Goal: Information Seeking & Learning: Learn about a topic

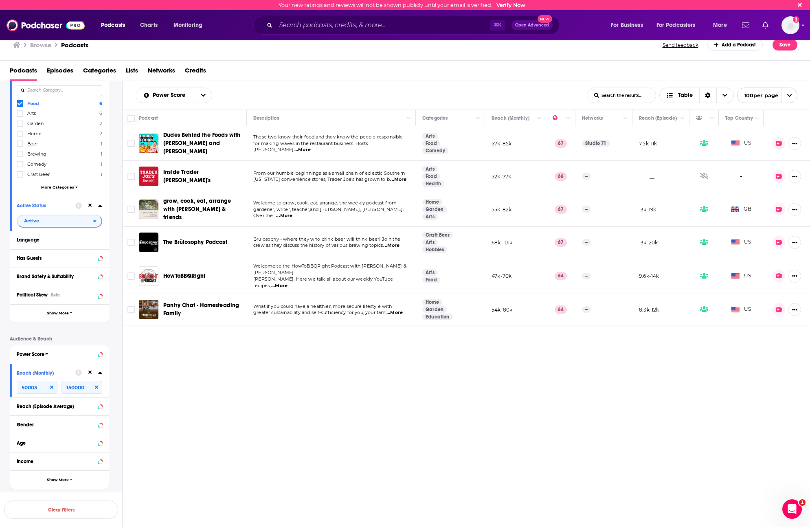
scroll to position [108, 0]
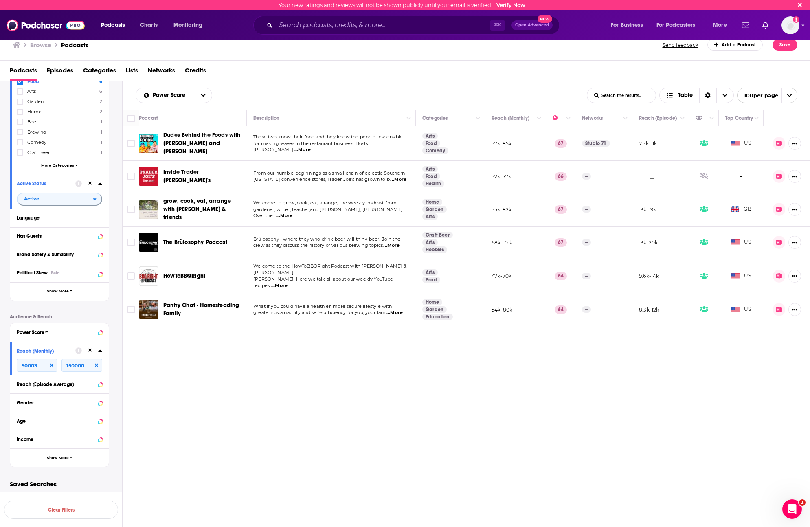
click at [51, 365] on icon at bounding box center [51, 365] width 3 height 3
click at [97, 367] on icon at bounding box center [96, 365] width 3 height 5
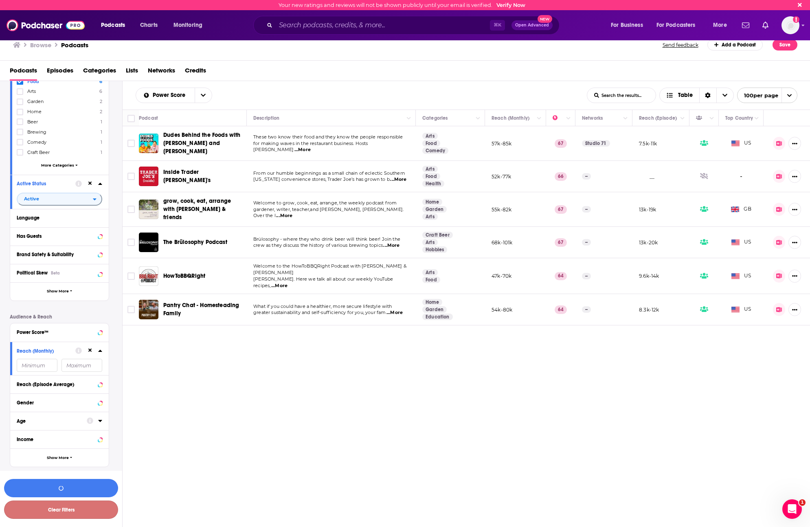
click at [86, 512] on button "Clear Filters" at bounding box center [61, 510] width 114 height 18
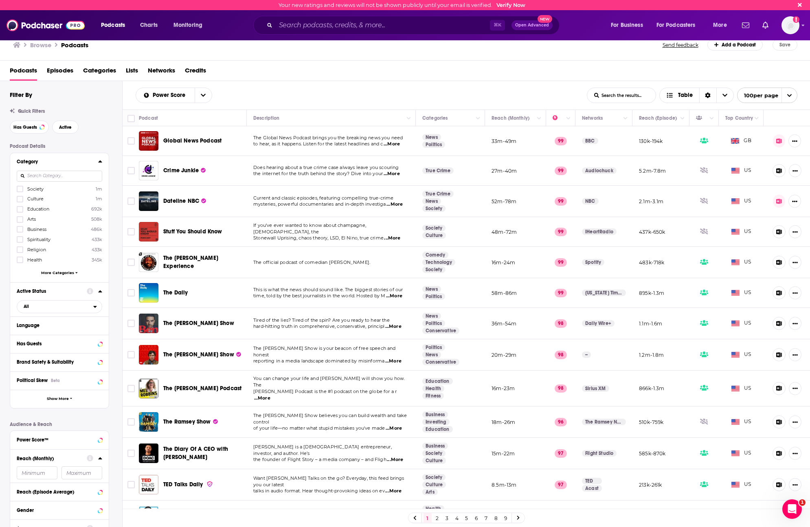
click at [51, 176] on input at bounding box center [60, 176] width 86 height 11
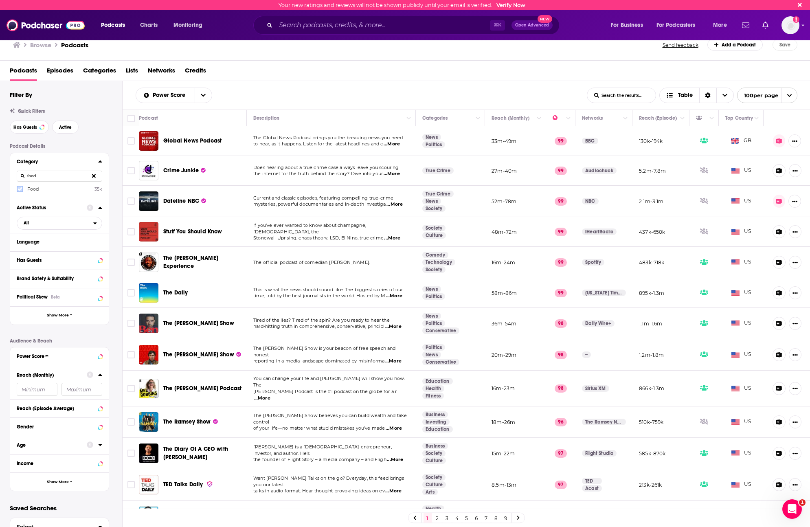
type input "food"
click at [20, 191] on label at bounding box center [20, 189] width 7 height 7
click at [57, 241] on div "Language" at bounding box center [55, 242] width 76 height 6
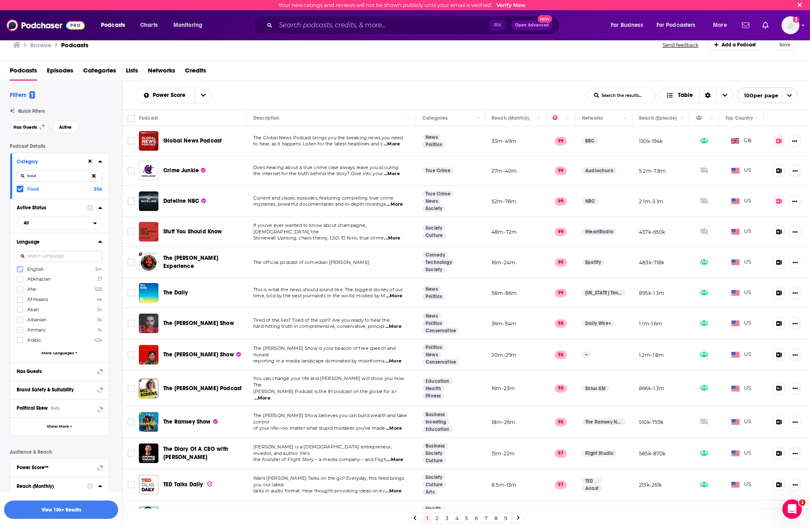
click at [22, 272] on label at bounding box center [20, 269] width 7 height 7
click at [54, 221] on span "All" at bounding box center [55, 223] width 76 height 11
click at [70, 249] on span "425k" at bounding box center [82, 250] width 40 height 4
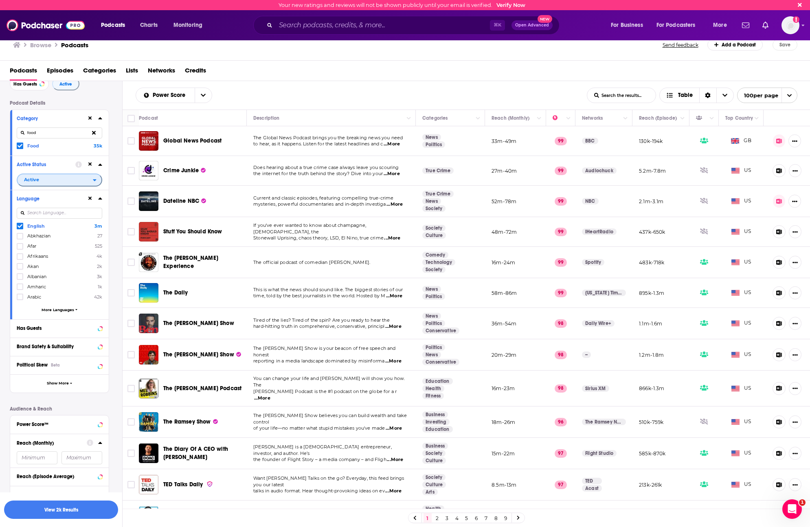
scroll to position [51, 0]
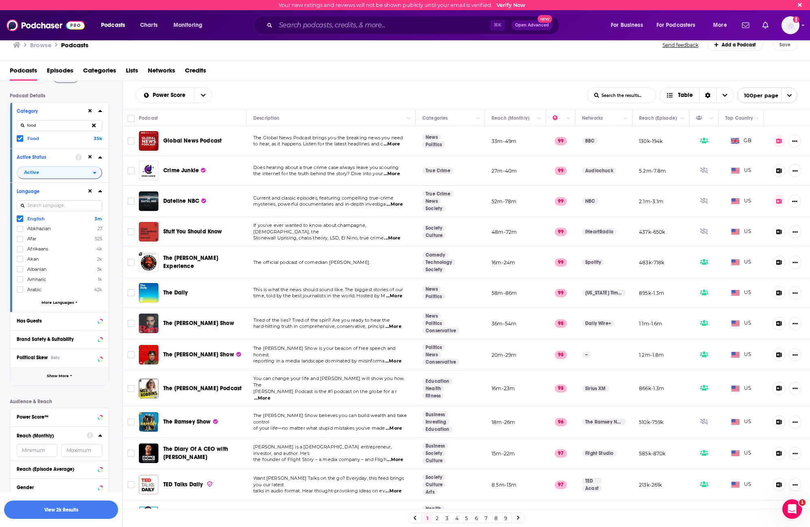
click at [65, 372] on button "Show More" at bounding box center [59, 376] width 99 height 18
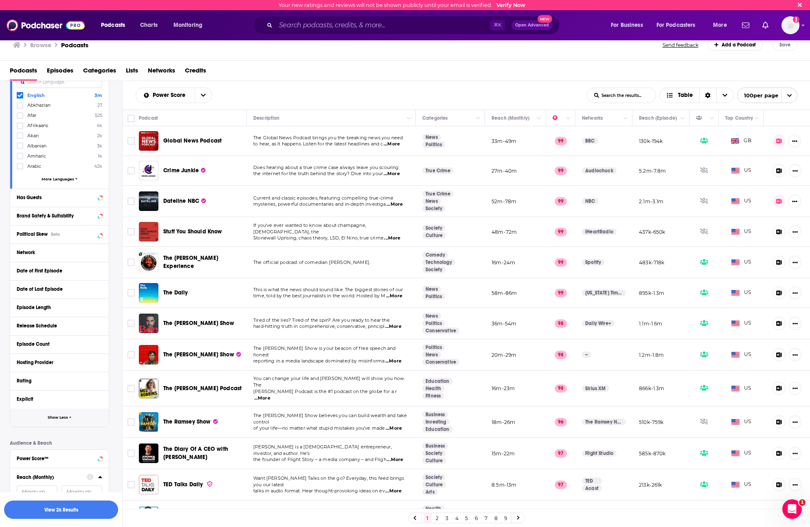
scroll to position [188, 0]
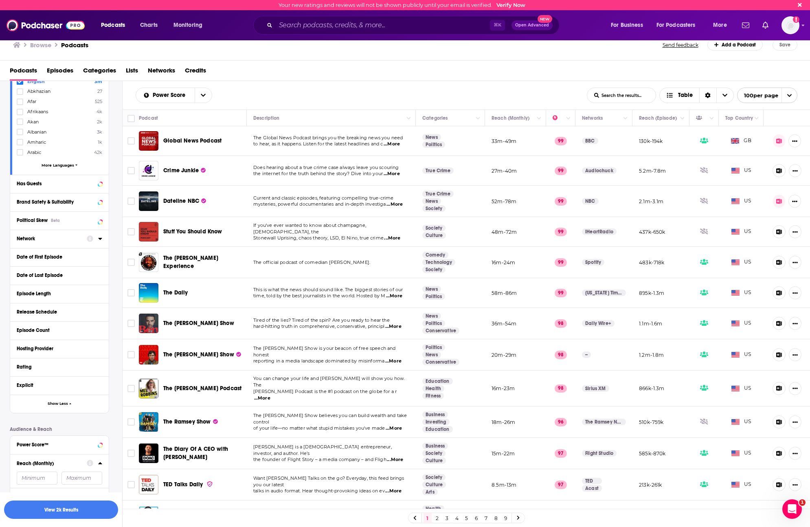
click at [55, 243] on button "Network" at bounding box center [52, 238] width 70 height 10
click at [55, 244] on div at bounding box center [60, 253] width 86 height 19
click at [63, 242] on button "Network" at bounding box center [52, 238] width 70 height 10
click at [77, 507] on button "View 2k Results" at bounding box center [61, 510] width 114 height 18
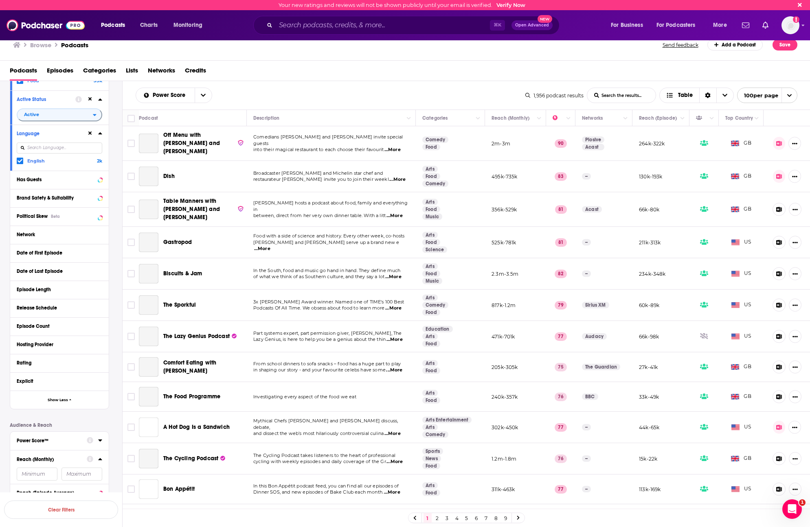
scroll to position [32, 0]
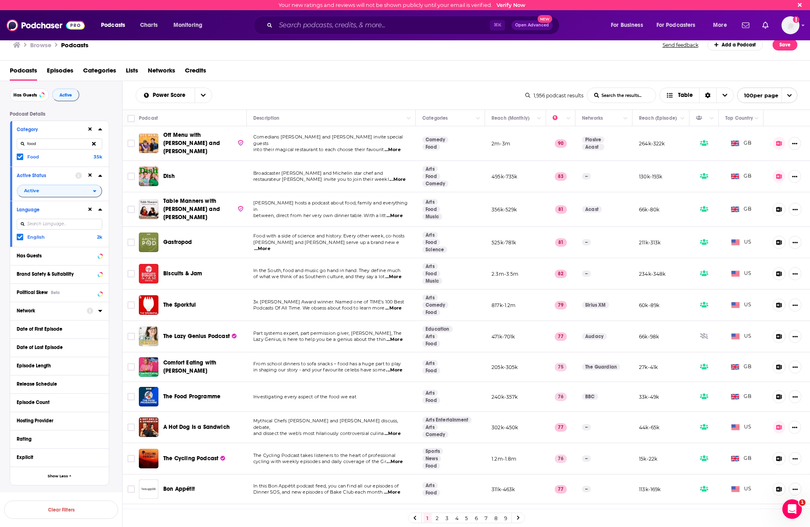
click at [45, 308] on div "Network" at bounding box center [49, 311] width 65 height 6
click at [46, 310] on div "Network" at bounding box center [49, 311] width 65 height 6
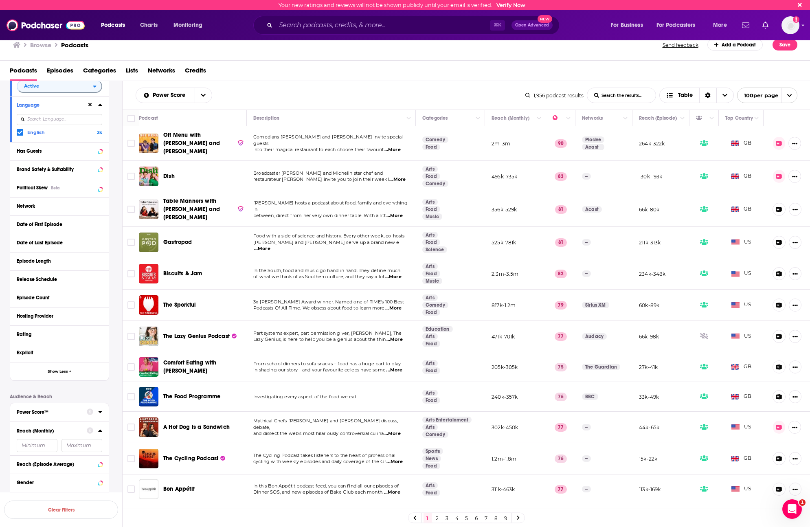
scroll to position [166, 0]
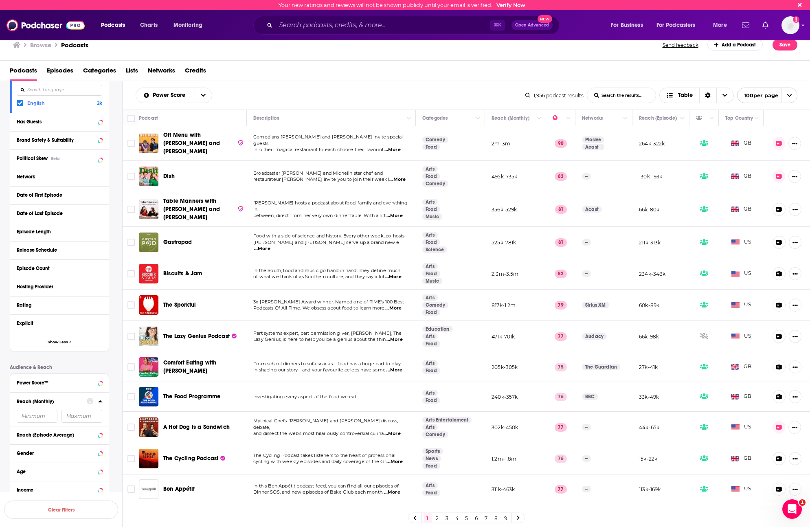
click at [44, 412] on input "number" at bounding box center [37, 416] width 41 height 13
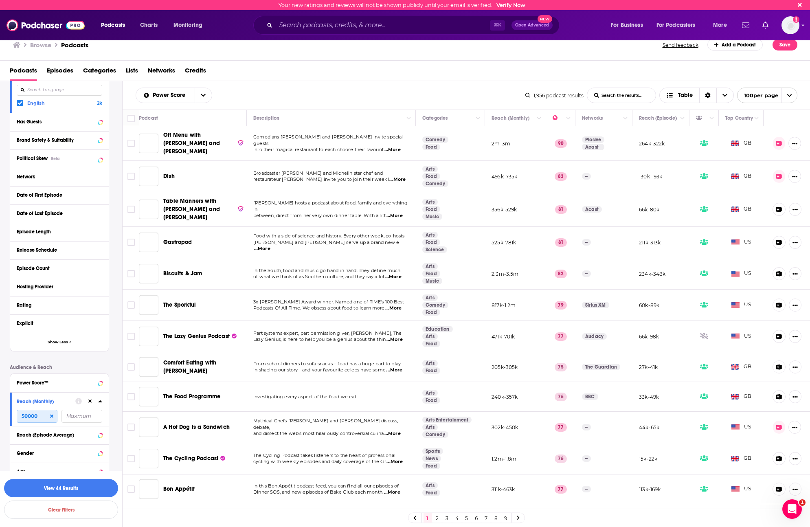
type input "50000"
click at [77, 419] on input "number" at bounding box center [82, 416] width 41 height 13
type input "150000"
click at [66, 500] on button "Show More" at bounding box center [59, 509] width 99 height 18
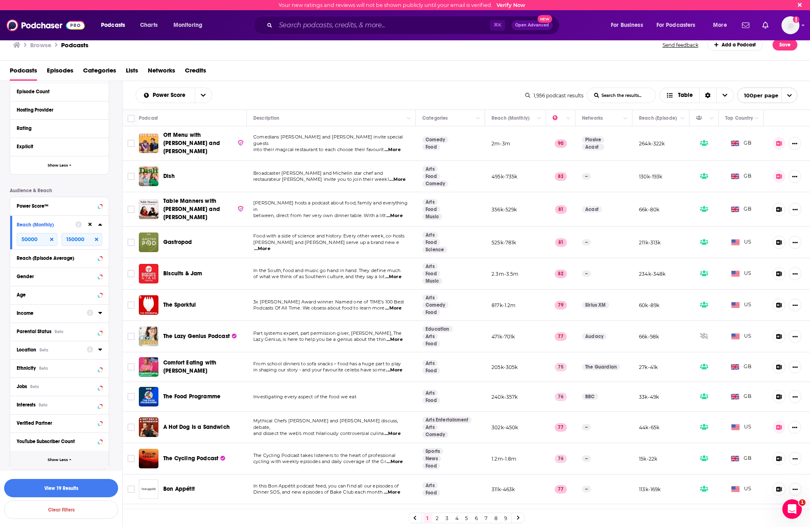
scroll to position [345, 0]
click at [62, 487] on button "View 19 Results" at bounding box center [61, 488] width 114 height 18
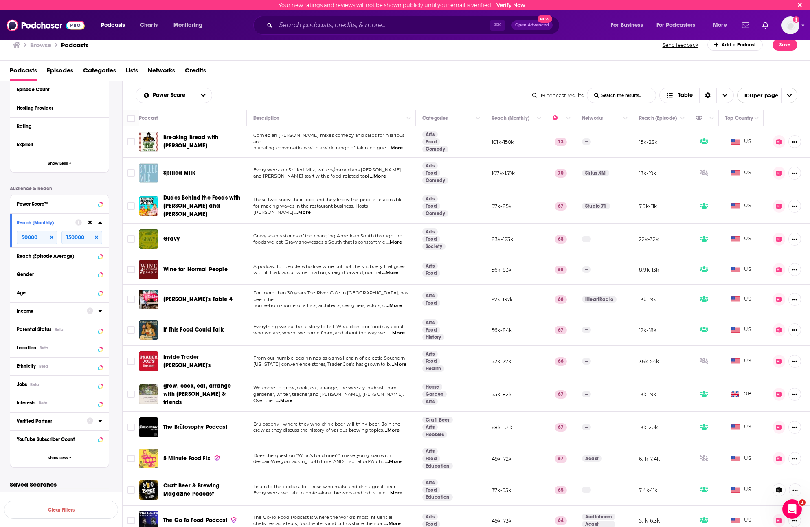
click at [67, 444] on button "YouTube Subscriber Count" at bounding box center [60, 439] width 86 height 10
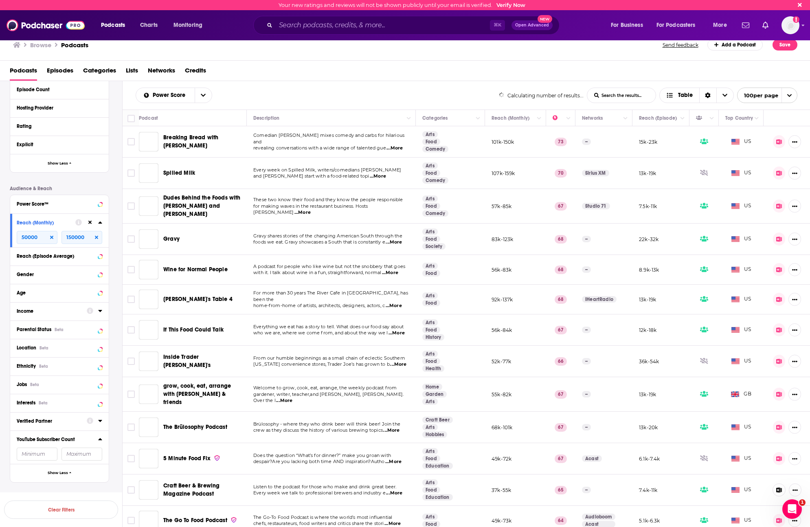
click at [40, 449] on input "number" at bounding box center [37, 454] width 41 height 13
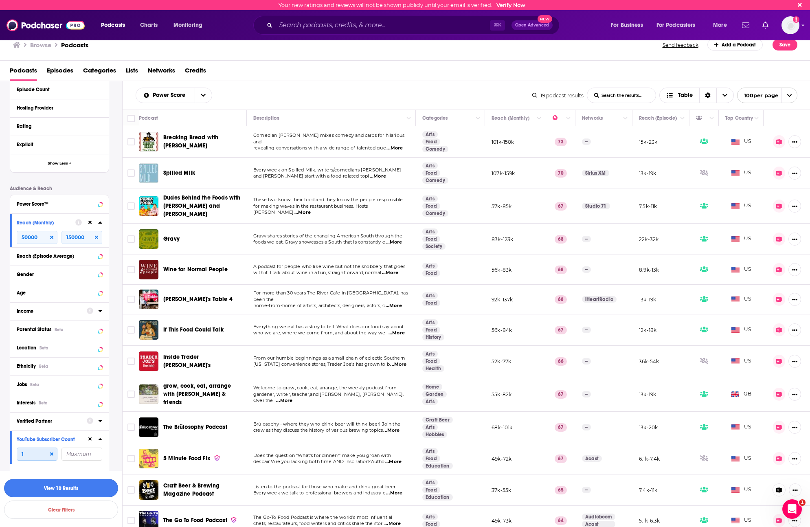
type input "1"
click at [70, 492] on button "View 10 Results" at bounding box center [61, 488] width 114 height 18
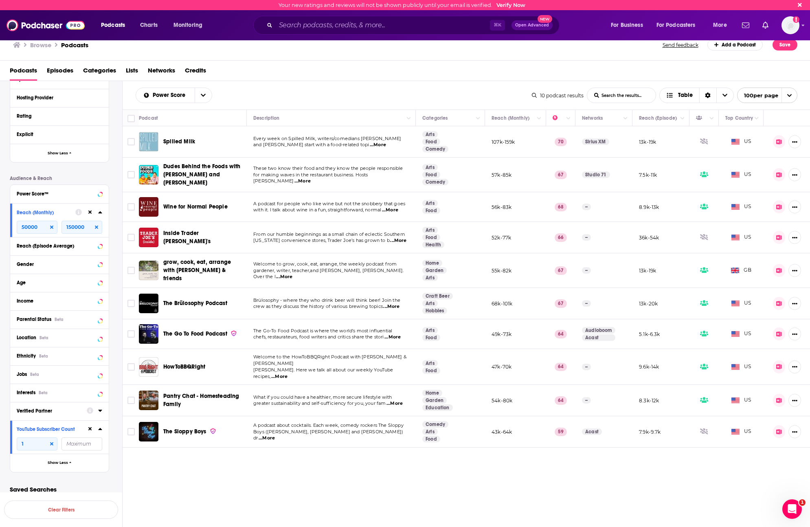
scroll to position [360, 0]
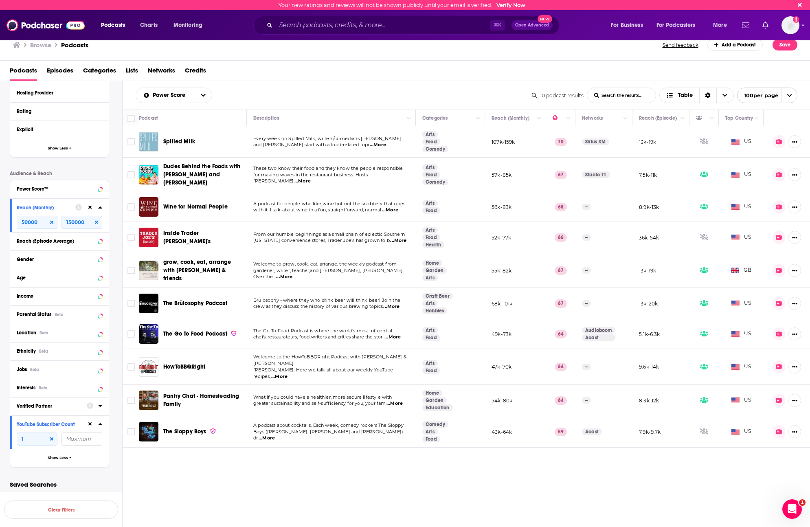
click at [231, 205] on div "Wine for Normal People" at bounding box center [205, 207] width 85 height 8
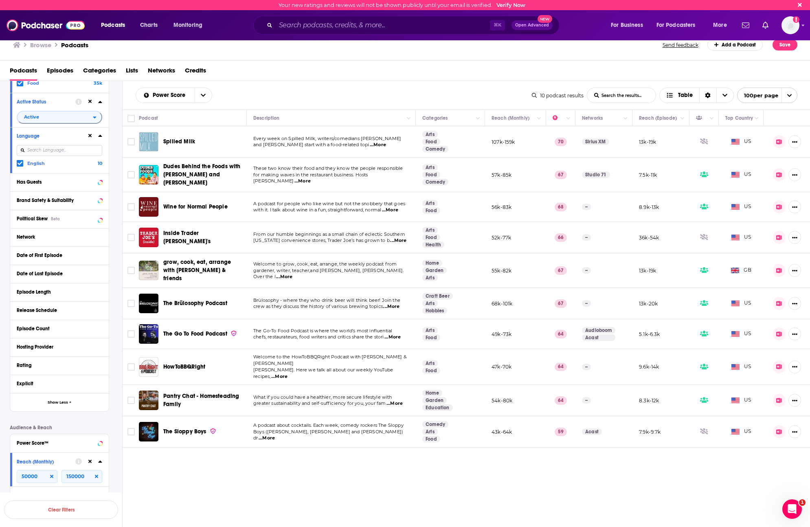
scroll to position [0, 0]
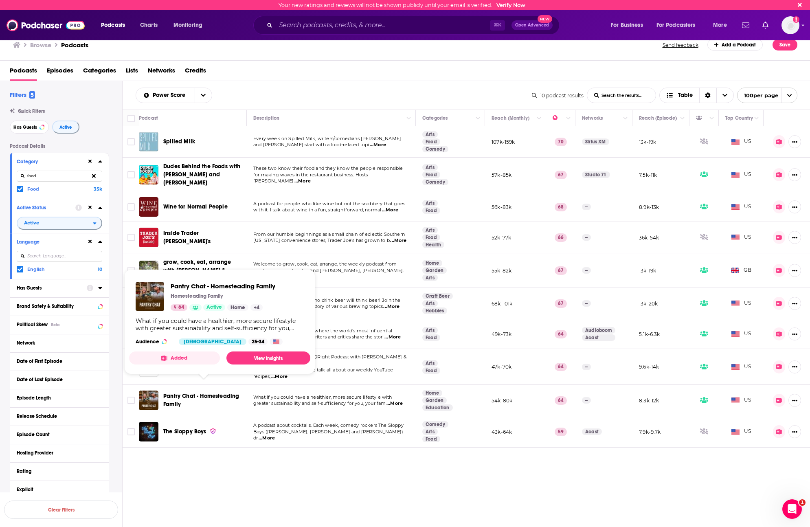
click at [176, 393] on span "Pantry Chat - Homesteading Family" at bounding box center [201, 400] width 76 height 15
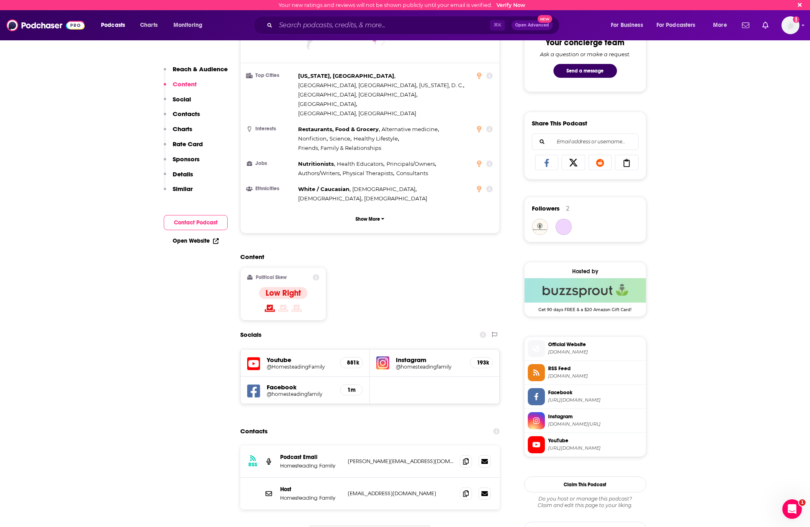
scroll to position [490, 0]
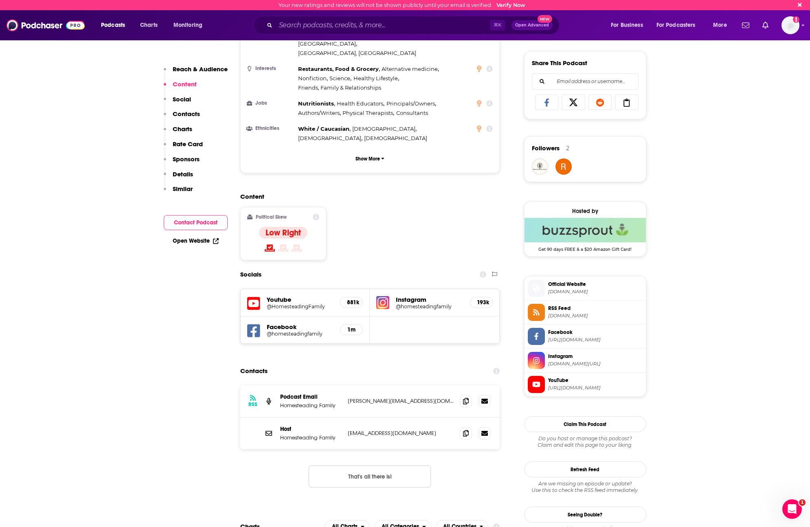
click at [569, 384] on span "YouTube" at bounding box center [595, 380] width 95 height 7
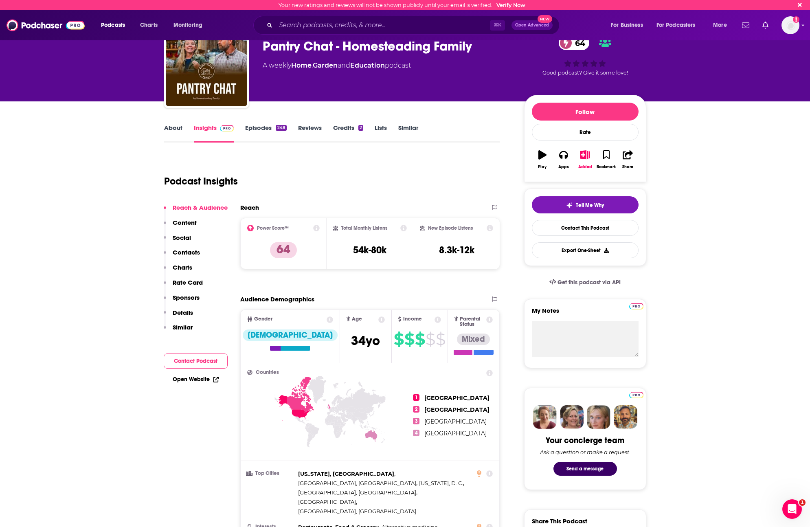
scroll to position [0, 0]
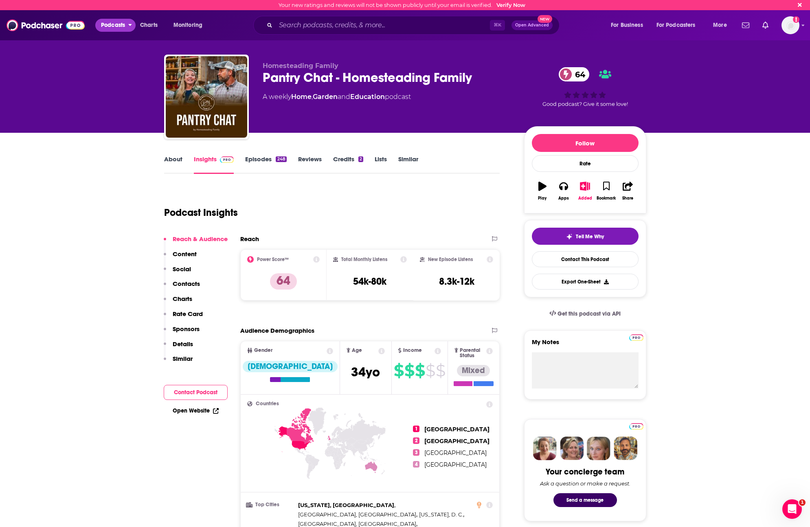
click at [102, 24] on span "Podcasts" at bounding box center [113, 25] width 24 height 11
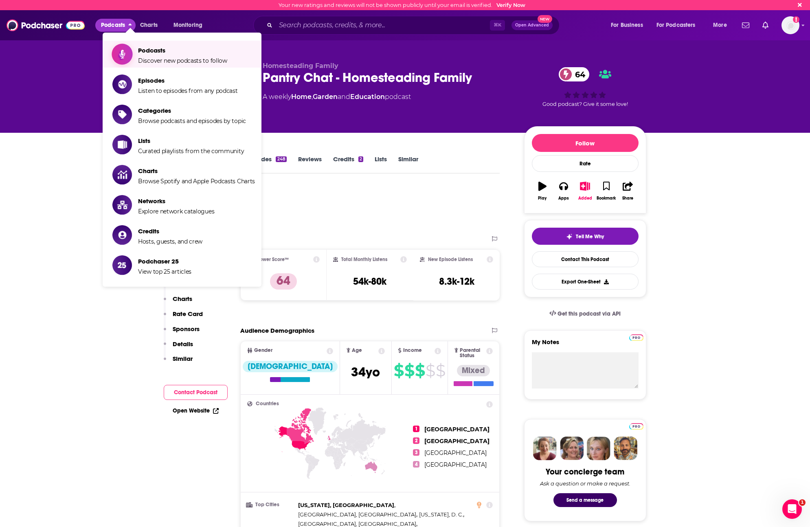
click at [139, 49] on span "Podcasts" at bounding box center [182, 50] width 89 height 8
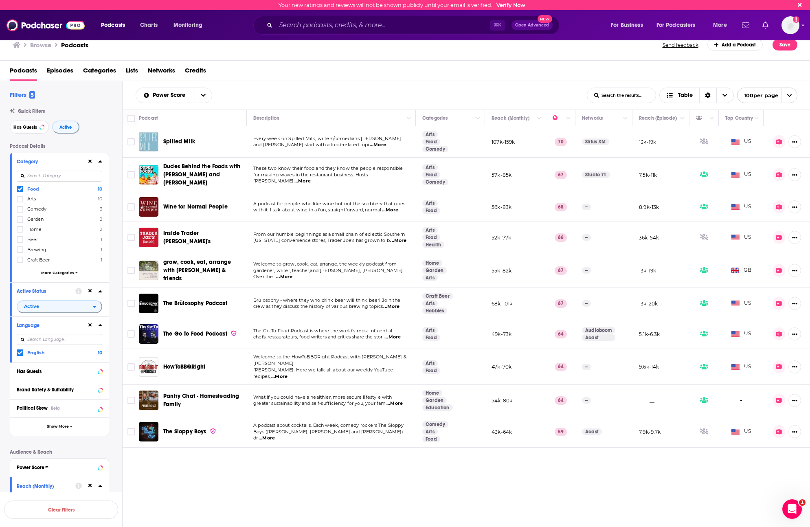
click at [22, 191] on icon at bounding box center [20, 189] width 5 height 5
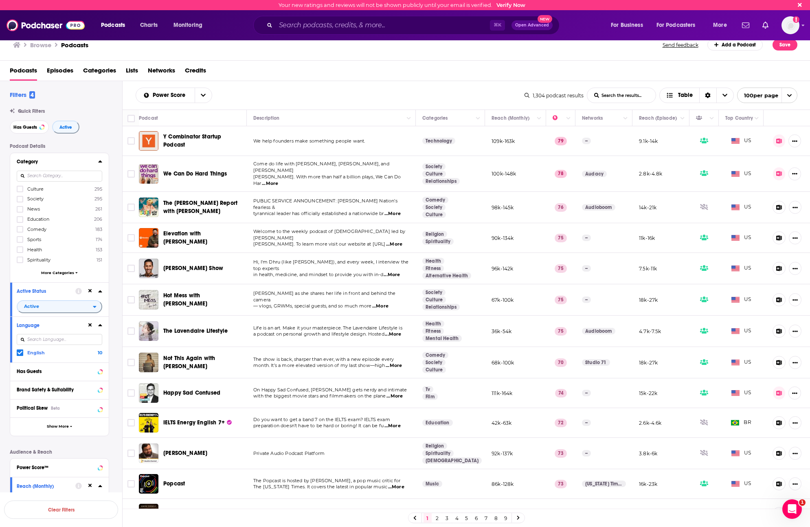
click at [69, 172] on input at bounding box center [60, 176] width 86 height 11
click at [69, 175] on input at bounding box center [60, 176] width 86 height 11
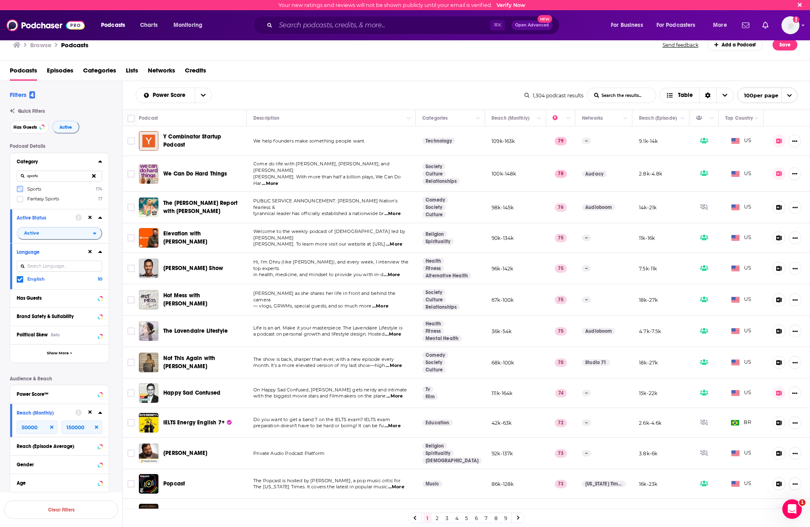
type input "sports"
click at [21, 187] on icon at bounding box center [20, 189] width 5 height 5
click at [59, 487] on button "View 174 Results" at bounding box center [61, 488] width 114 height 18
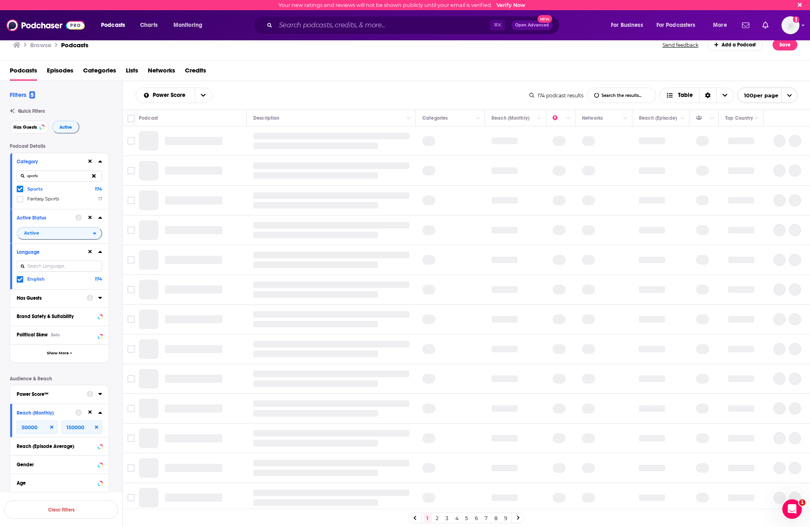
scroll to position [62, 0]
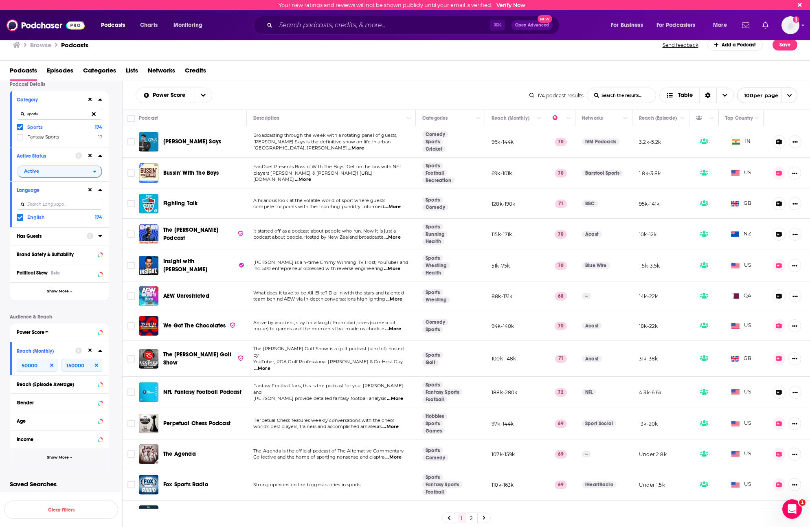
click at [68, 458] on button "Show More" at bounding box center [59, 458] width 99 height 18
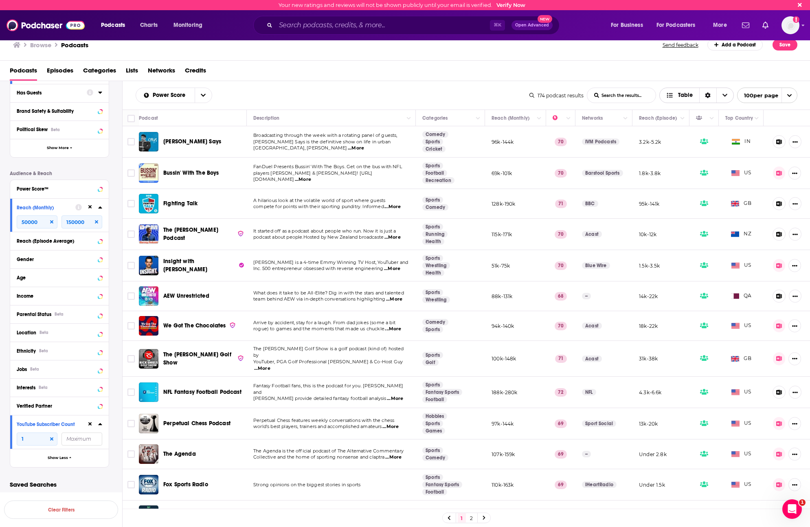
click at [710, 95] on icon "Sort Direction" at bounding box center [708, 95] width 6 height 6
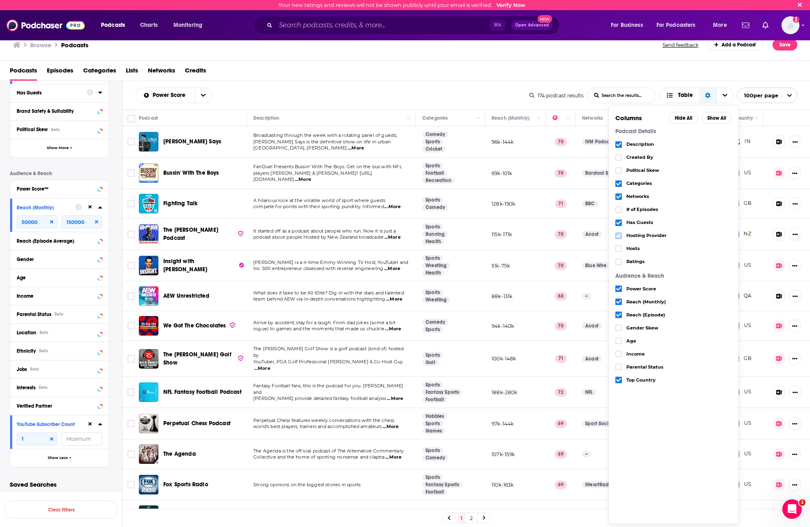
click at [616, 237] on icon "Choose View" at bounding box center [618, 235] width 5 height 5
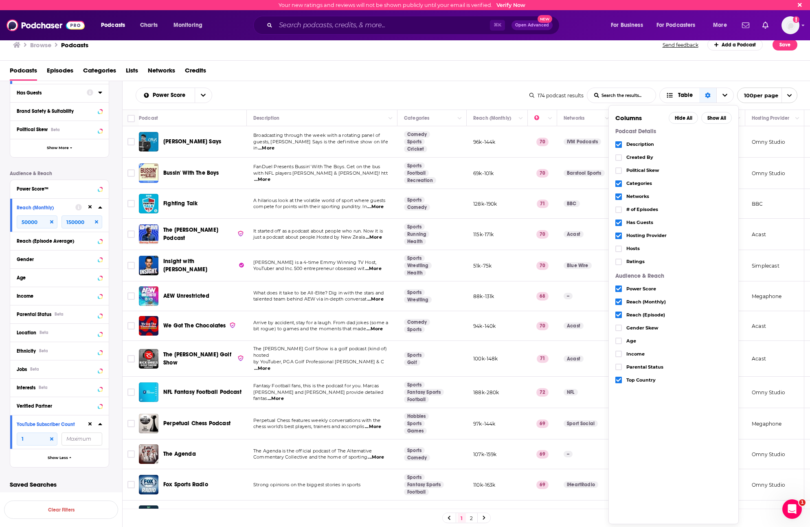
click at [432, 77] on div "Podcasts Episodes Categories Lists Networks Credits" at bounding box center [407, 72] width 794 height 17
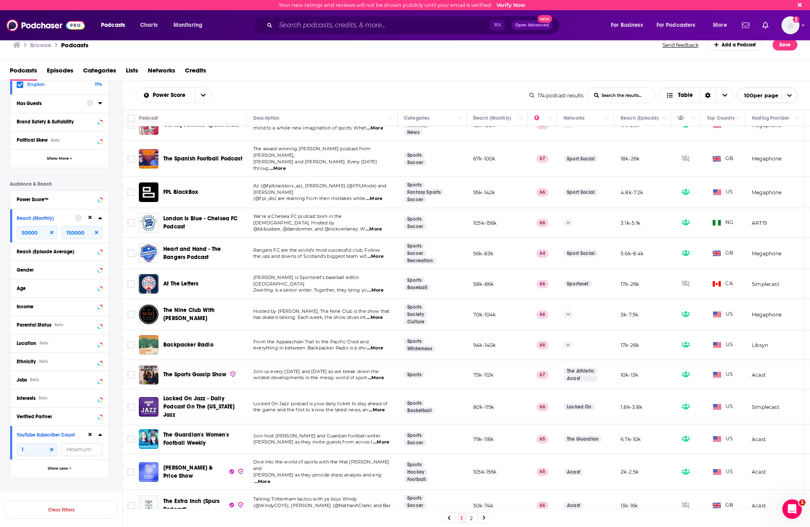
scroll to position [990, 0]
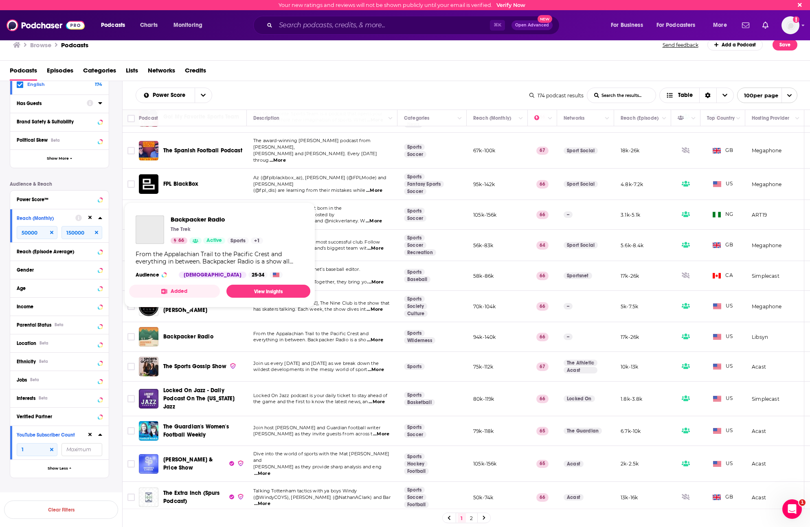
click at [193, 333] on span "Backpacker Radio" at bounding box center [188, 336] width 50 height 7
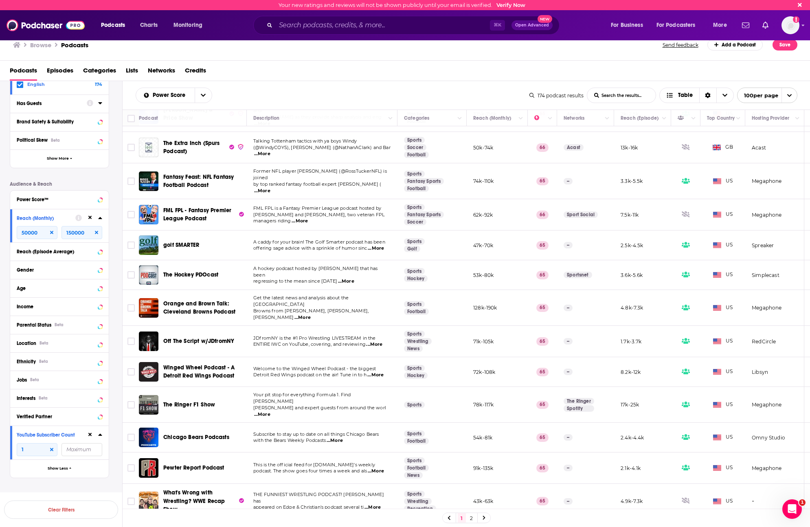
scroll to position [1342, 0]
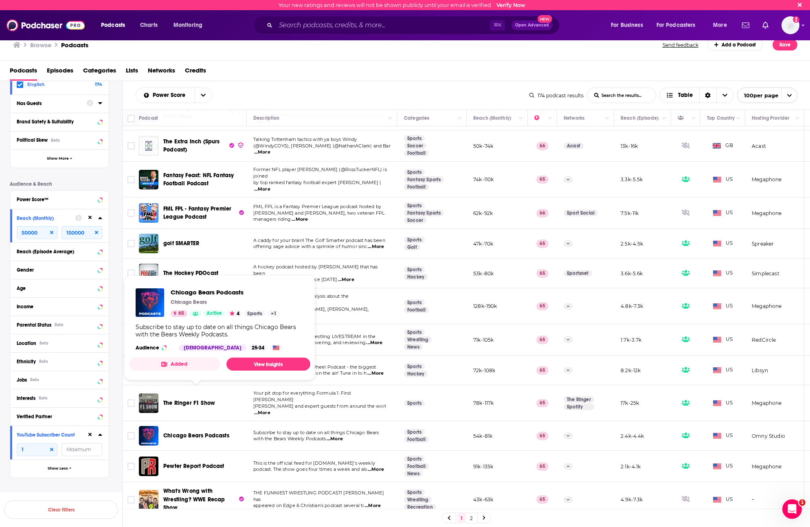
click at [216, 432] on span "Chicago Bears Podcasts" at bounding box center [196, 435] width 66 height 7
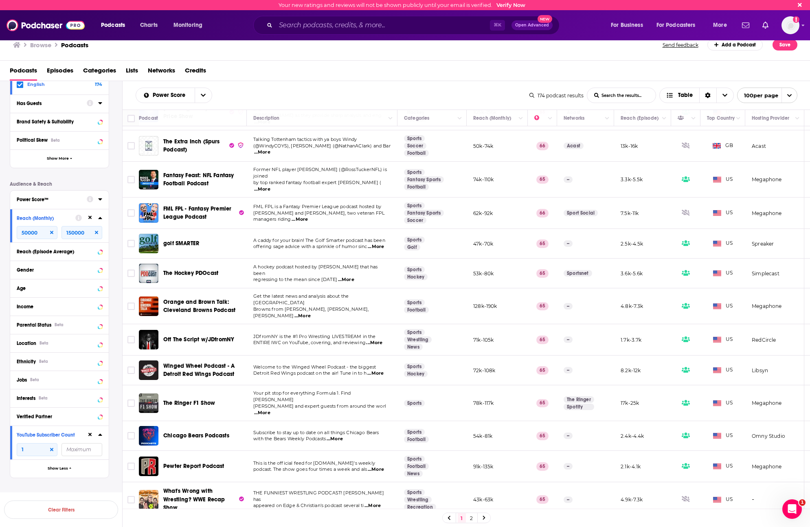
scroll to position [0, 0]
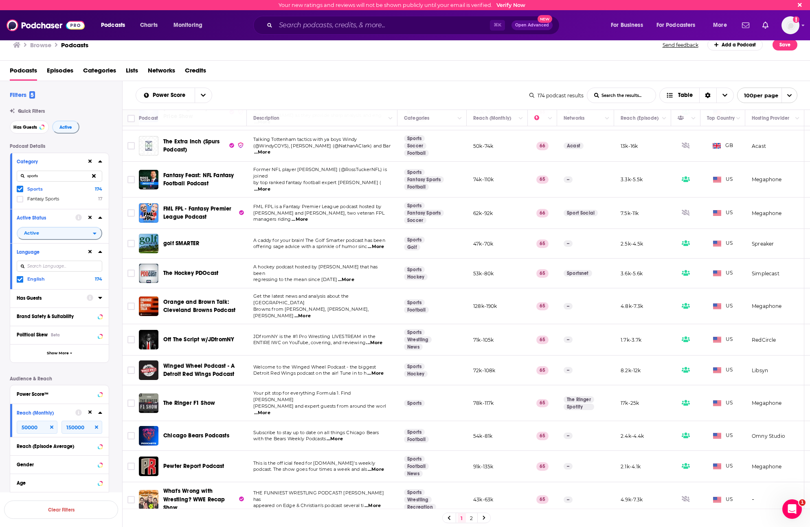
click at [22, 189] on icon at bounding box center [20, 189] width 5 height 5
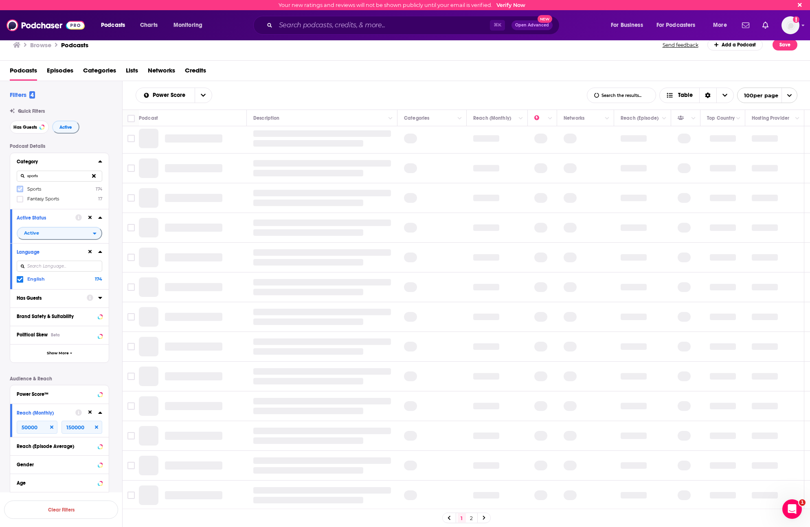
scroll to position [359, 0]
click at [92, 176] on icon at bounding box center [94, 175] width 4 height 5
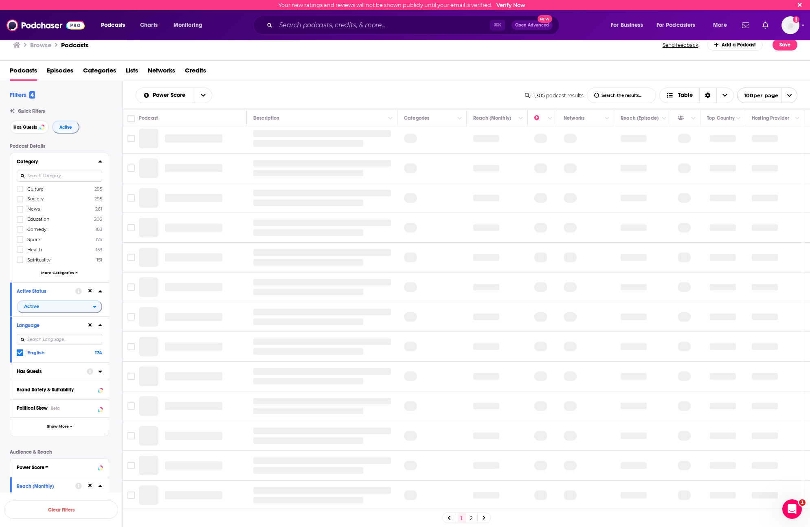
click at [62, 177] on input at bounding box center [60, 176] width 86 height 11
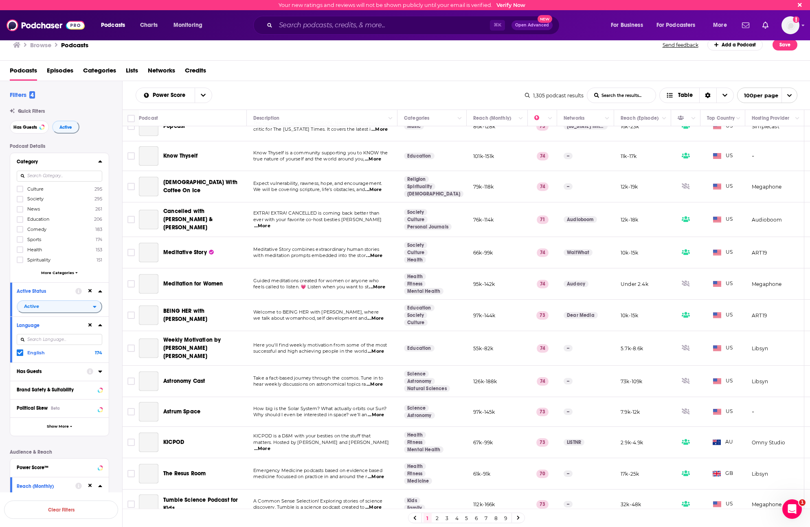
scroll to position [1342, 0]
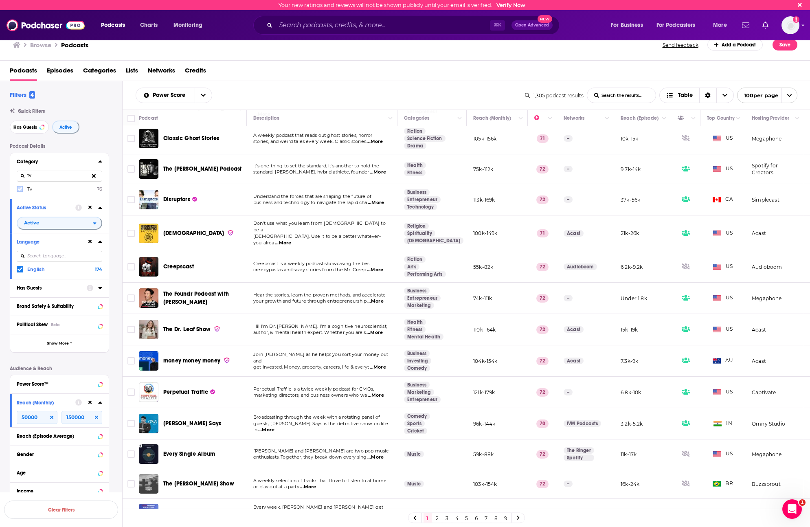
type input "TV"
click at [22, 189] on label at bounding box center [20, 189] width 7 height 7
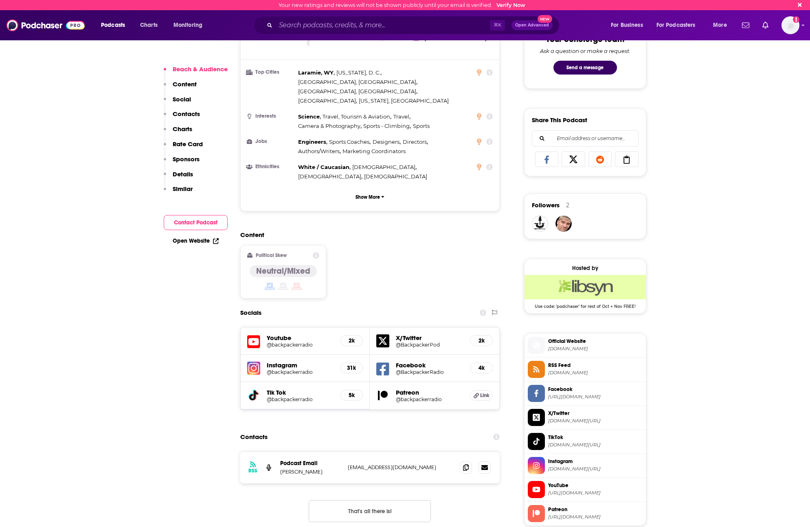
scroll to position [462, 0]
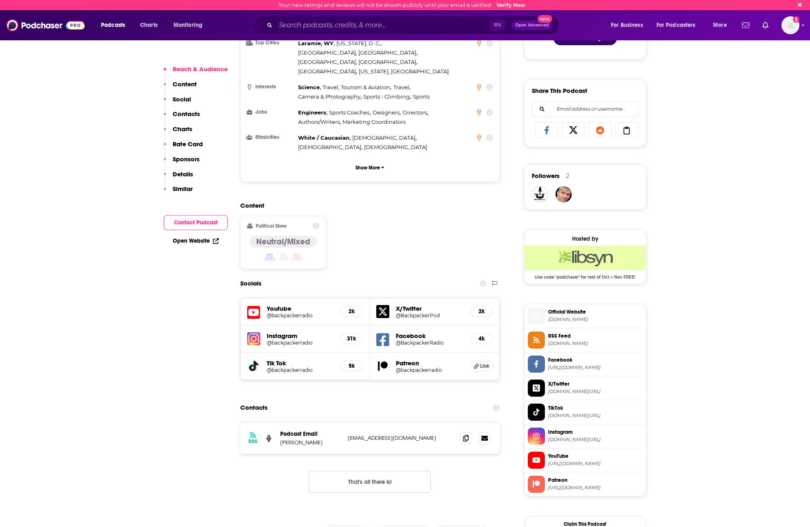
click at [571, 465] on span "https://www.youtube.com/@backpackerradio" at bounding box center [595, 464] width 95 height 6
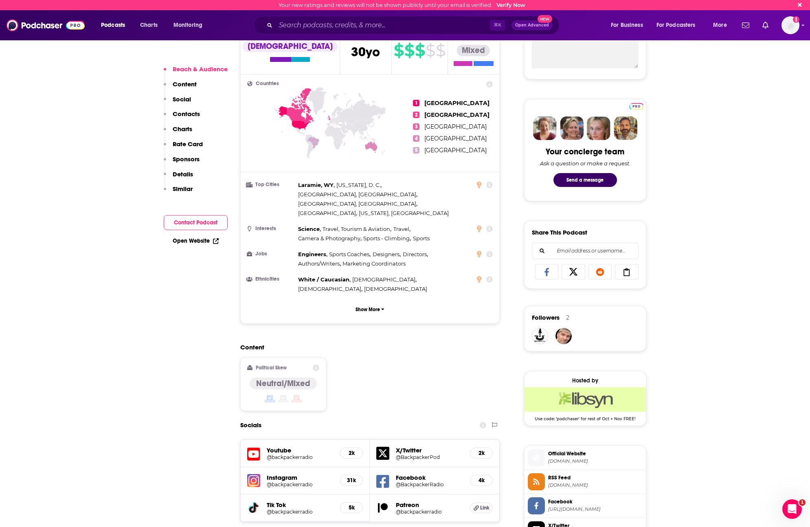
scroll to position [250, 0]
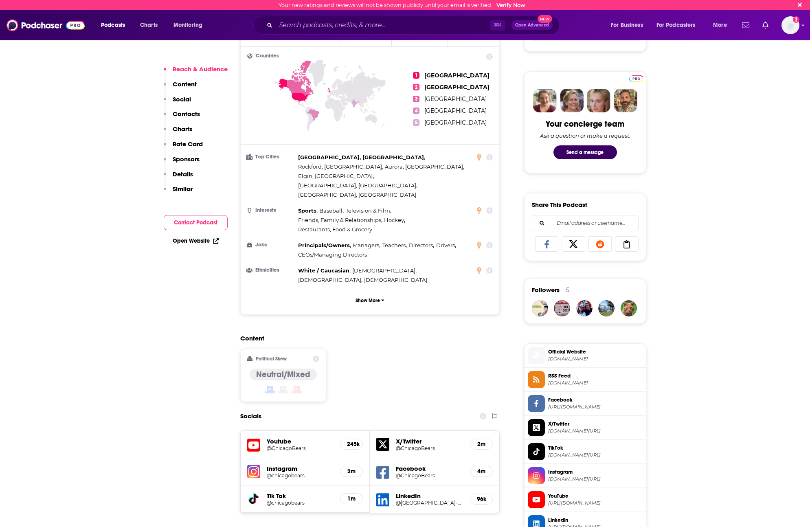
scroll to position [456, 0]
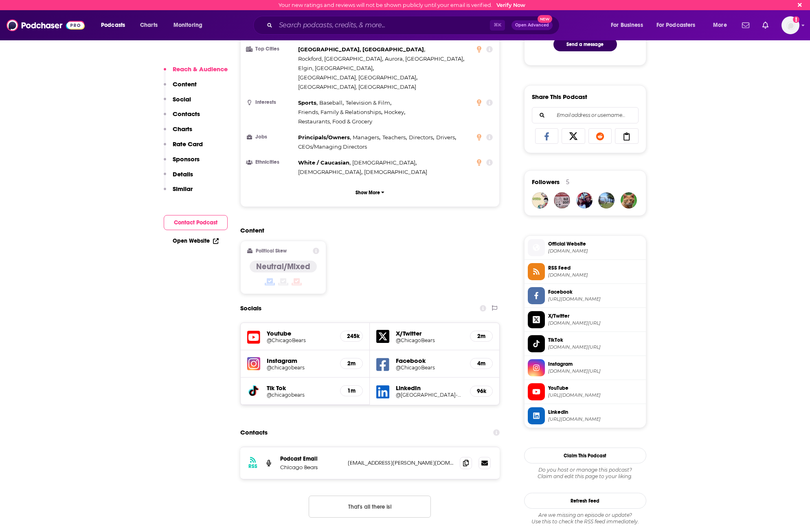
click at [620, 393] on span "https://www.youtube.com/@ChicagoBears" at bounding box center [595, 395] width 95 height 6
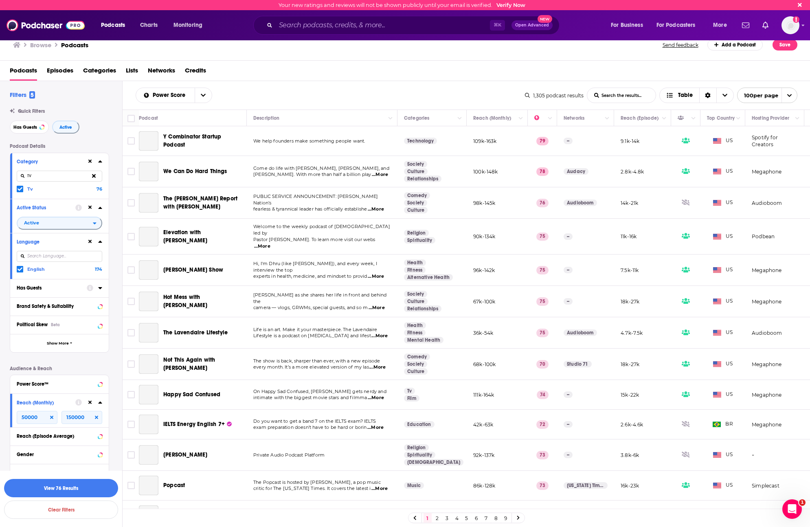
scroll to position [1342, 0]
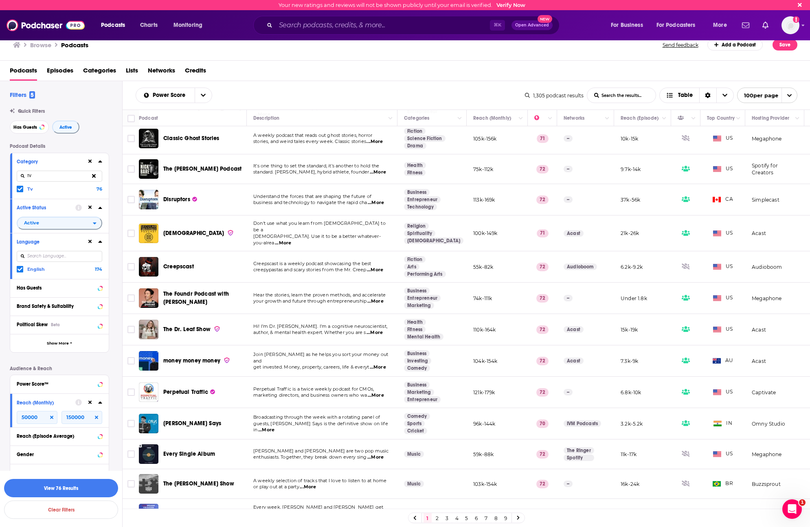
click at [58, 180] on input "TV" at bounding box center [60, 176] width 86 height 11
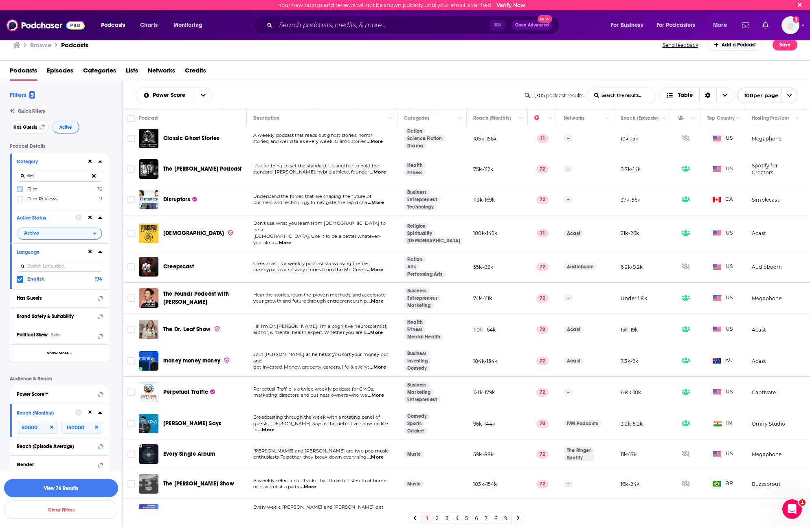
type input "film"
click at [22, 189] on icon at bounding box center [20, 189] width 5 height 5
click at [88, 492] on button "View 76 Results" at bounding box center [61, 488] width 114 height 18
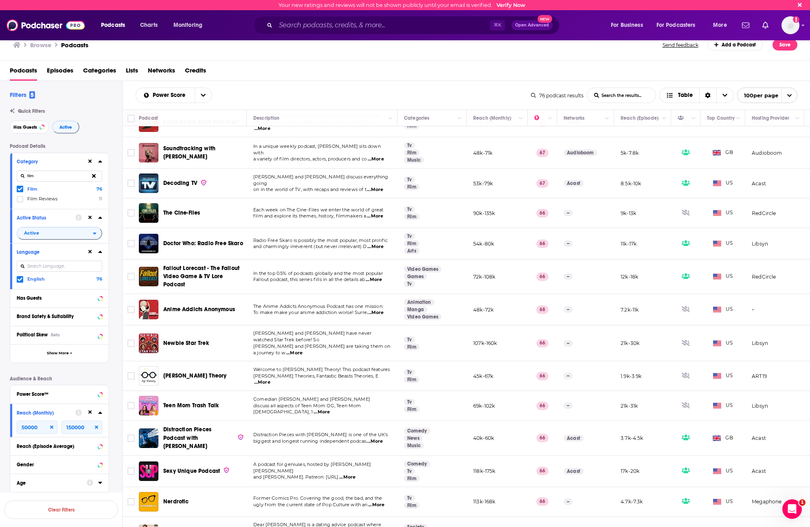
scroll to position [504, 0]
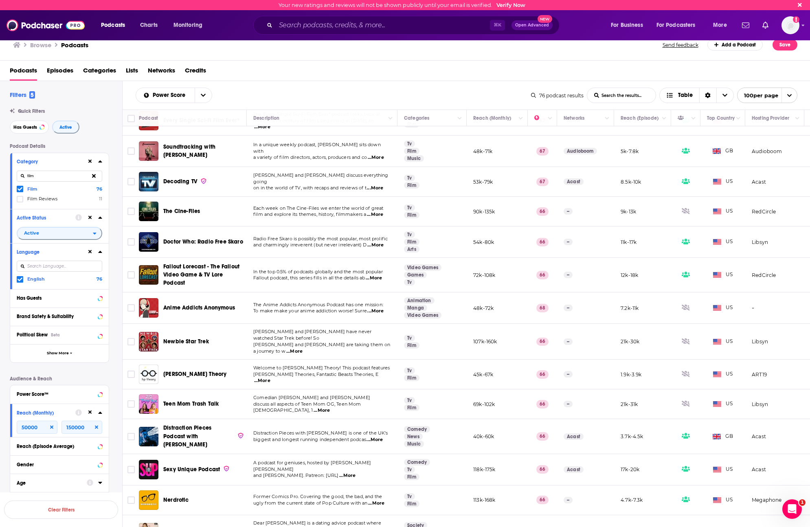
click at [193, 338] on span "Newbie Star Trek" at bounding box center [186, 341] width 46 height 7
click at [29, 191] on span "Film" at bounding box center [32, 189] width 10 height 6
click at [20, 191] on input "multiSelectOption-film-0" at bounding box center [20, 191] width 0 height 0
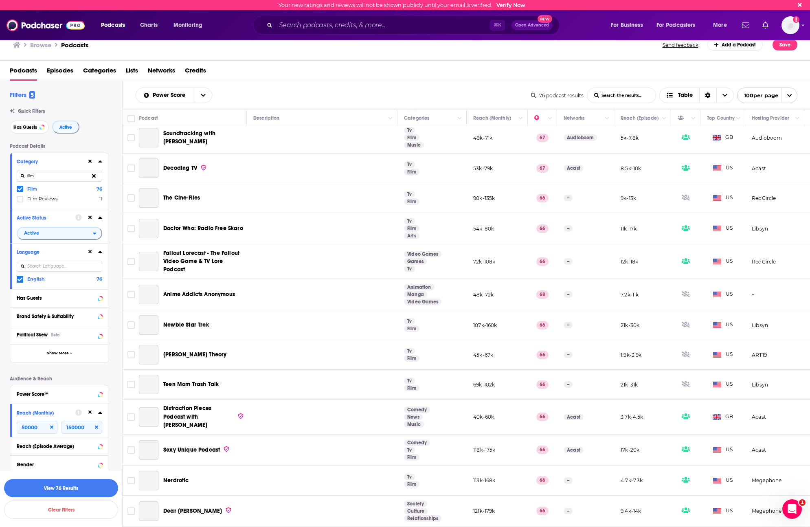
click at [96, 177] on button at bounding box center [94, 176] width 17 height 19
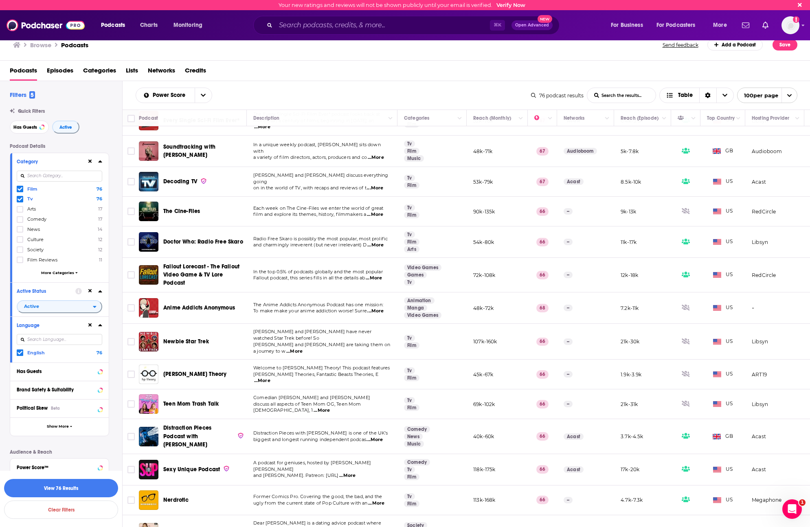
click at [18, 197] on icon at bounding box center [20, 199] width 5 height 5
click at [20, 190] on icon at bounding box center [20, 189] width 5 height 5
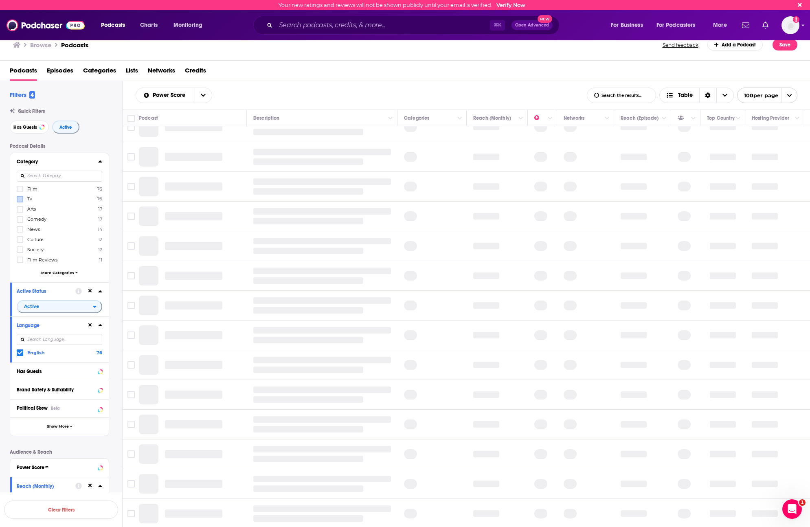
scroll to position [341, 0]
click at [46, 180] on input at bounding box center [60, 176] width 86 height 11
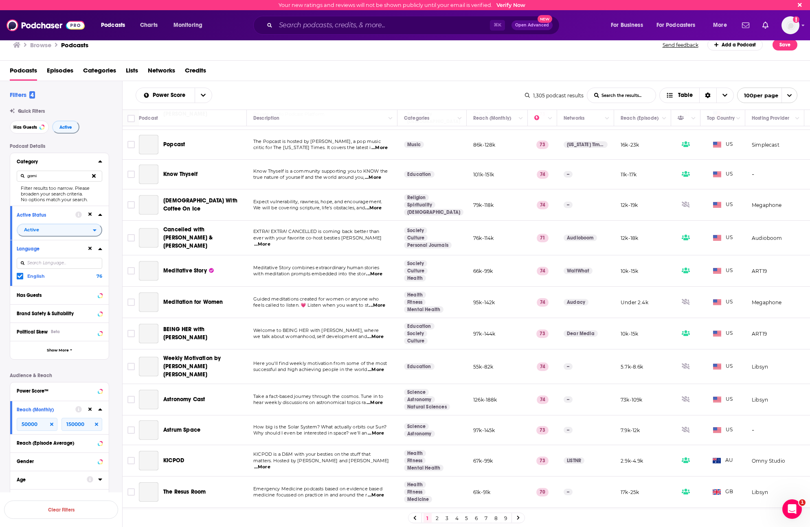
scroll to position [0, 0]
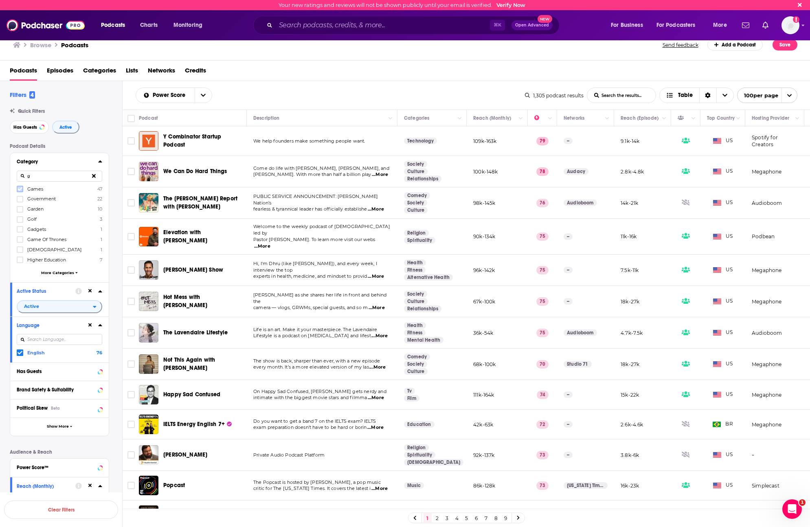
click at [20, 189] on icon at bounding box center [20, 189] width 5 height 4
click at [45, 179] on input "g" at bounding box center [60, 176] width 86 height 11
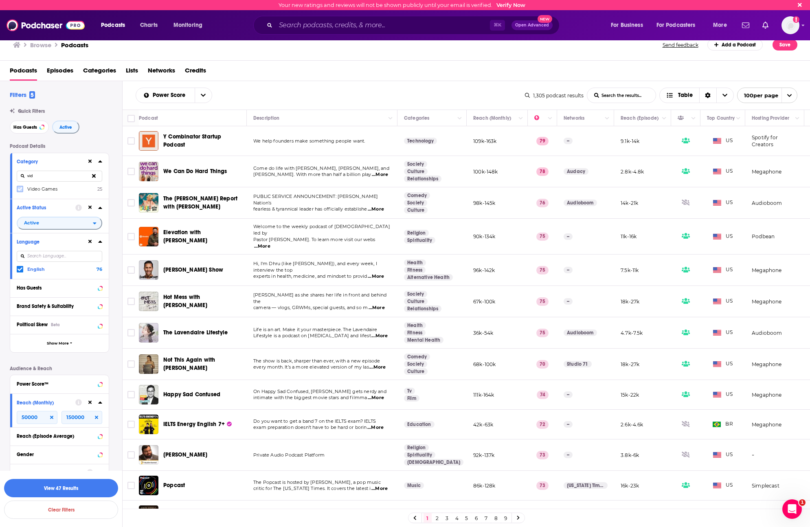
type input "vid"
click at [20, 189] on icon at bounding box center [20, 189] width 5 height 4
click at [118, 314] on div "Podcast Details Category vid Video Games 25 Active Status Active Language Engli…" at bounding box center [66, 402] width 112 height 519
click at [90, 489] on button "View 60 Results" at bounding box center [61, 488] width 114 height 18
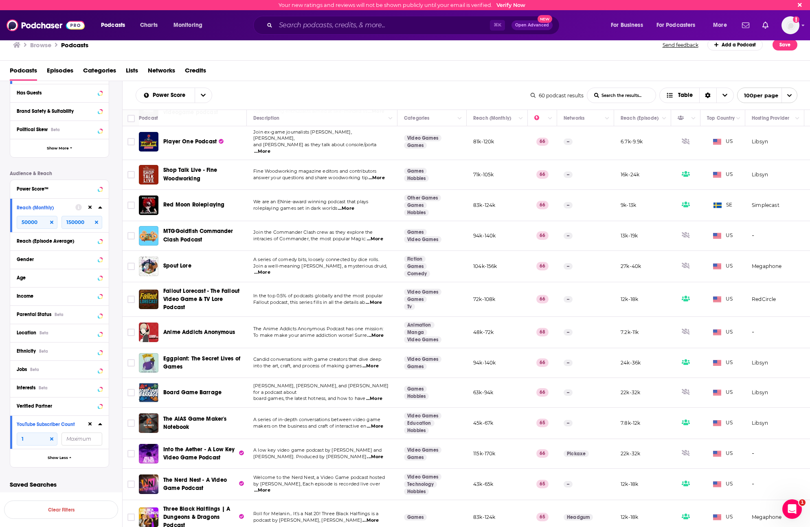
scroll to position [504, 0]
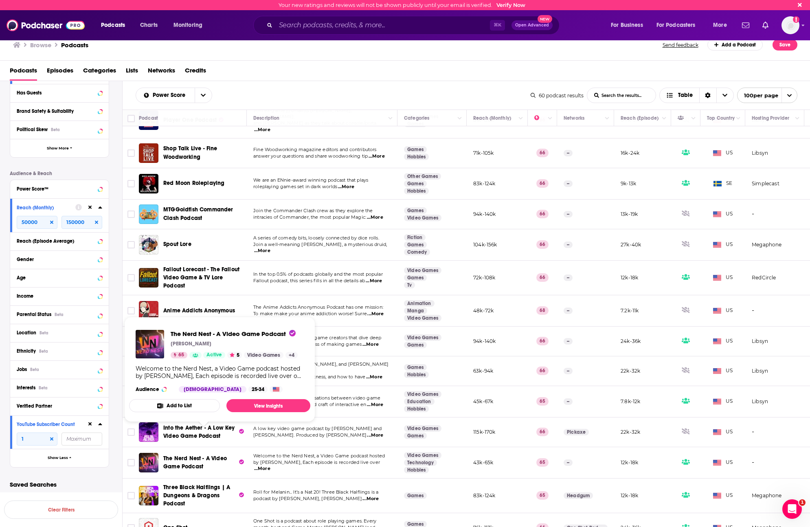
click at [187, 455] on span "The Nerd Nest - A Video Game Podcast" at bounding box center [195, 462] width 64 height 15
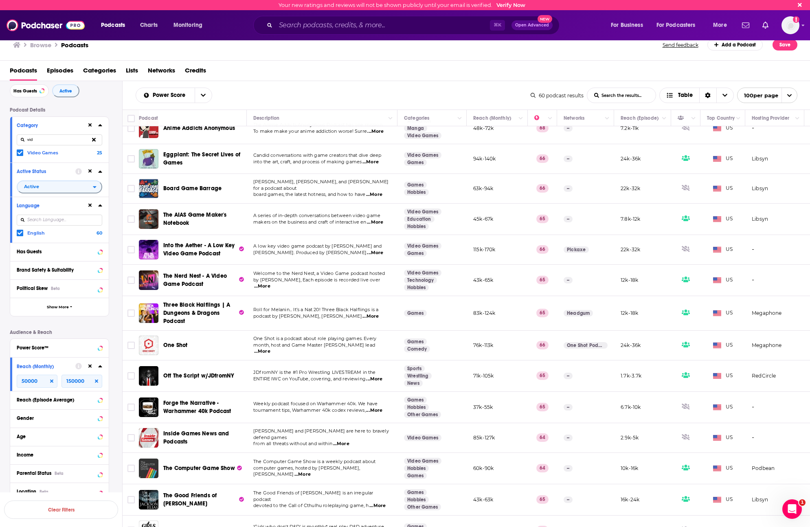
scroll to position [0, 0]
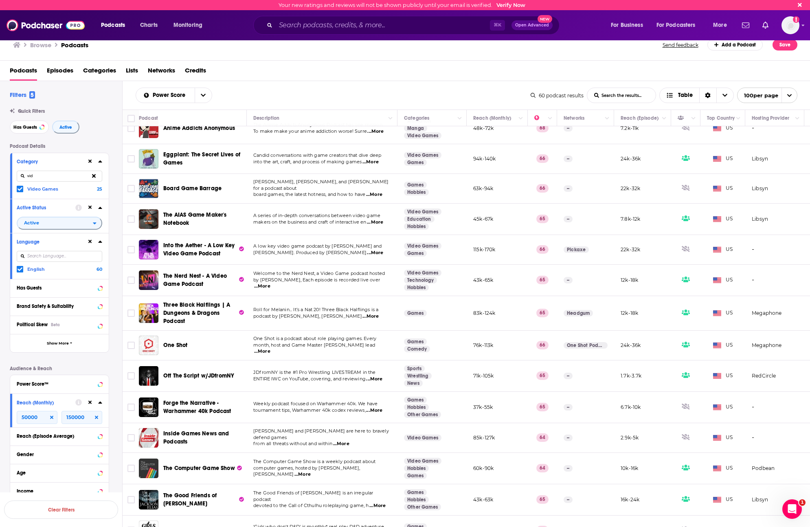
click at [94, 176] on icon at bounding box center [94, 176] width 4 height 4
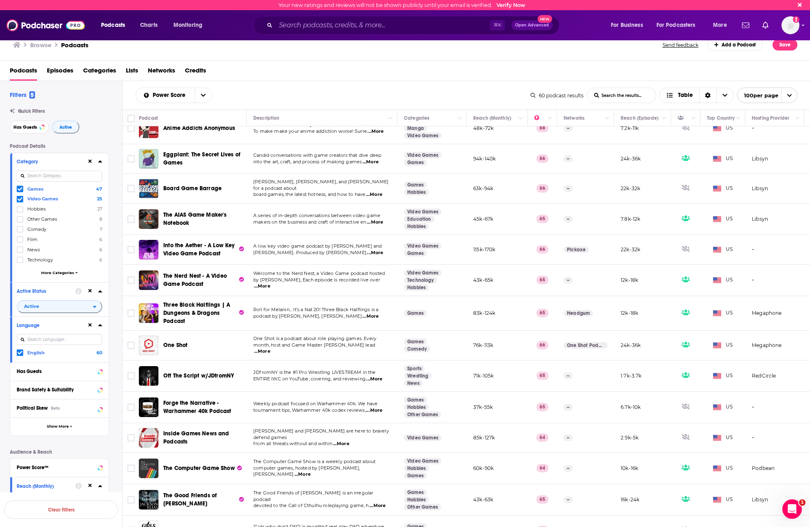
click at [19, 196] on span at bounding box center [20, 199] width 7 height 7
click at [21, 189] on icon at bounding box center [20, 189] width 5 height 4
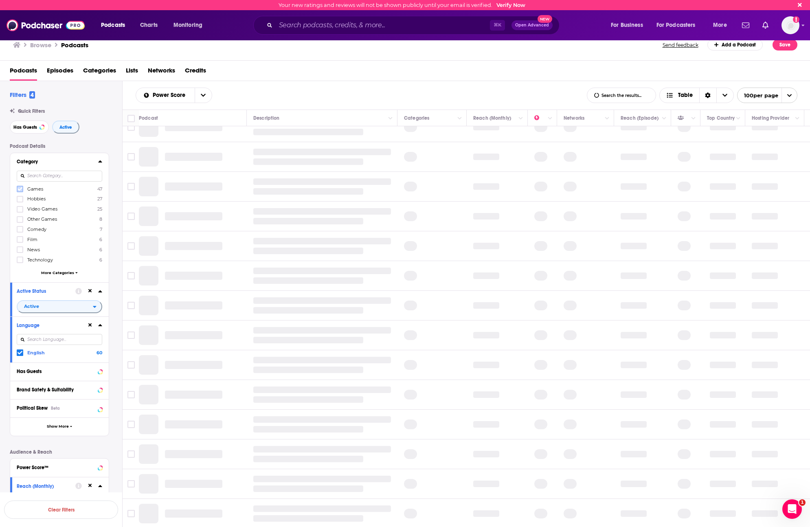
scroll to position [341, 0]
click at [45, 177] on input at bounding box center [60, 176] width 86 height 11
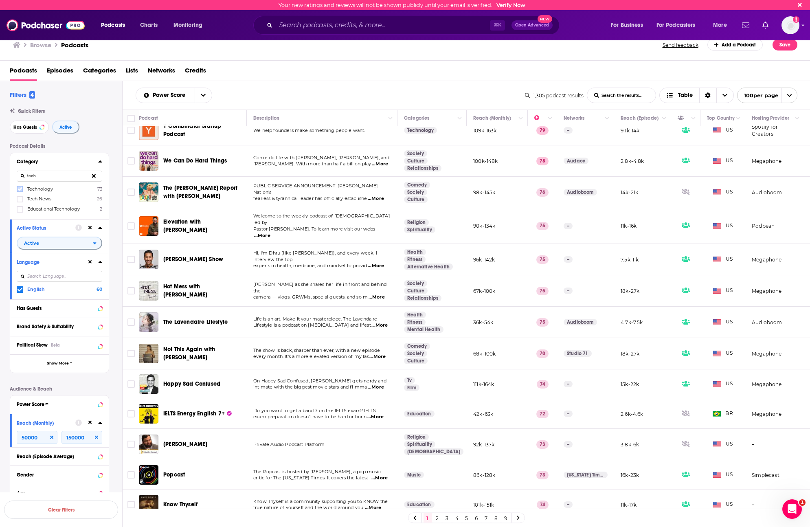
scroll to position [0, 0]
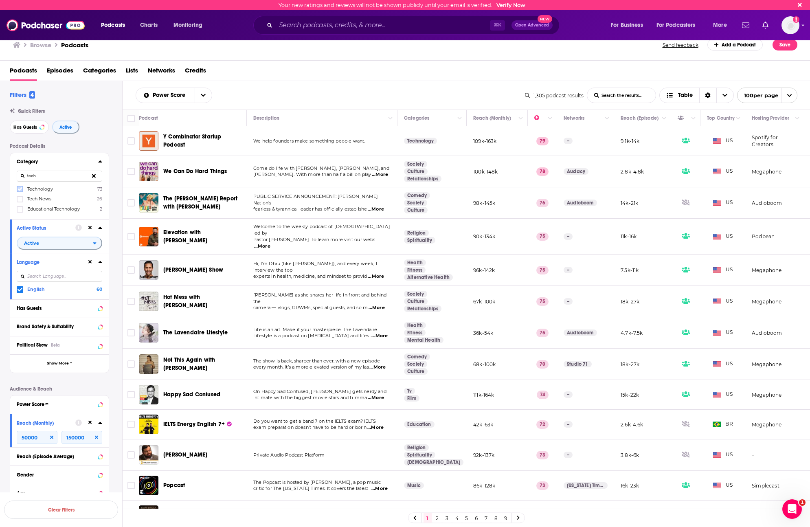
type input "tech"
click at [21, 189] on icon at bounding box center [20, 189] width 5 height 4
click at [82, 489] on button "View 74 Results" at bounding box center [61, 488] width 114 height 18
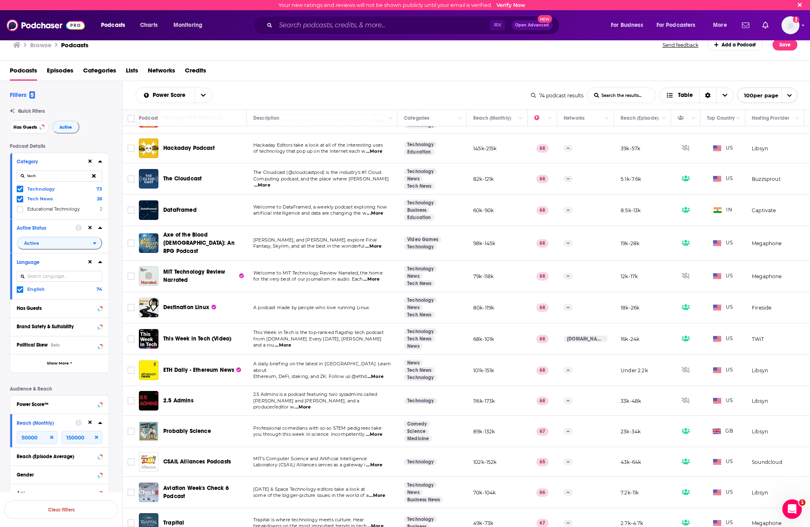
scroll to position [549, 0]
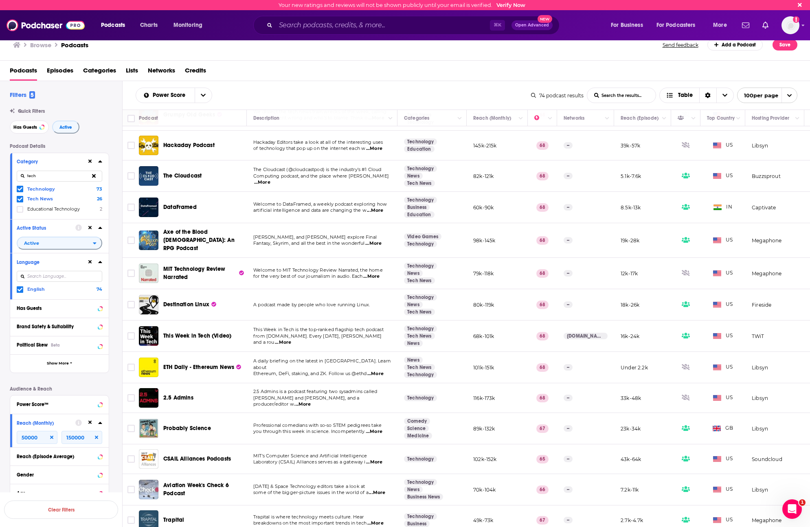
click at [176, 394] on span "2.5 Admins" at bounding box center [178, 397] width 30 height 7
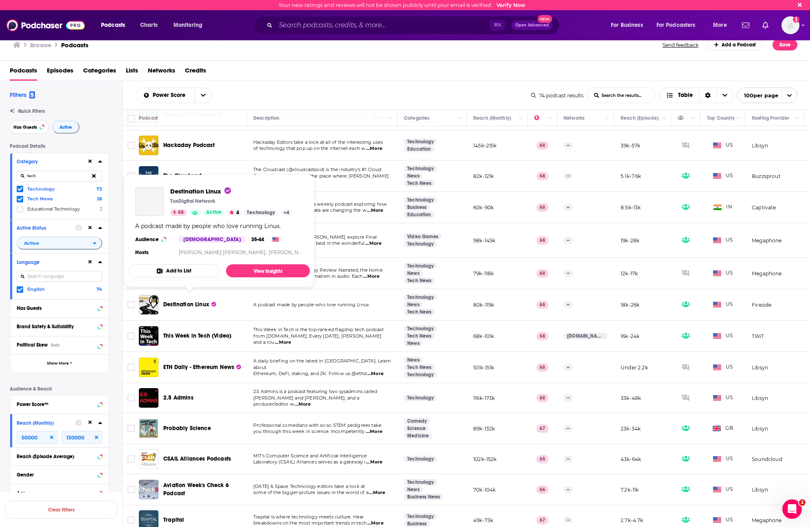
click at [196, 301] on span "Destination Linux" at bounding box center [186, 304] width 46 height 7
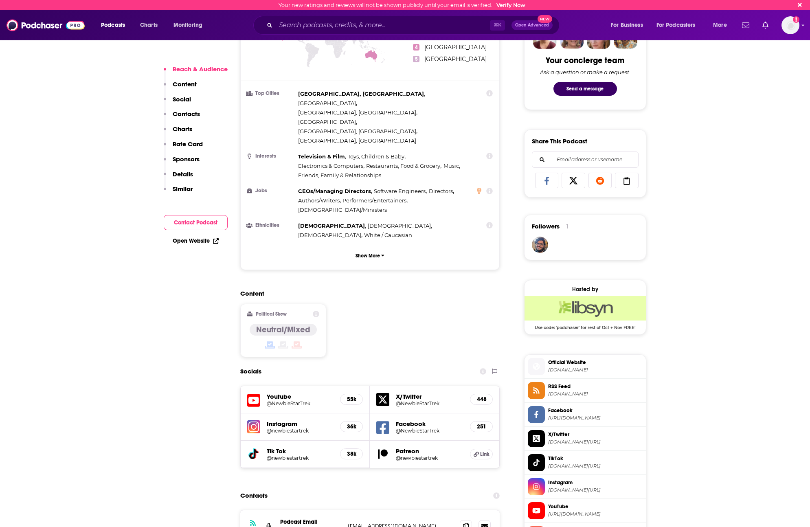
scroll to position [546, 0]
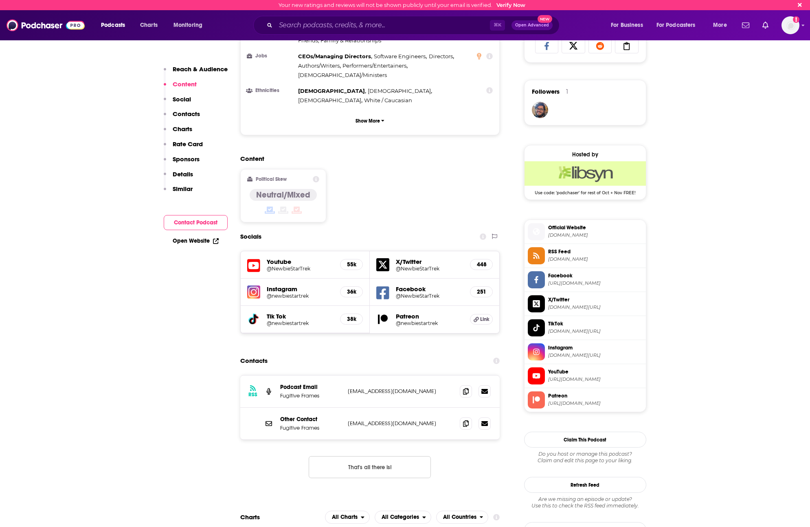
click at [588, 379] on span "https://www.youtube.com/@NewbieStarTrek" at bounding box center [595, 379] width 95 height 6
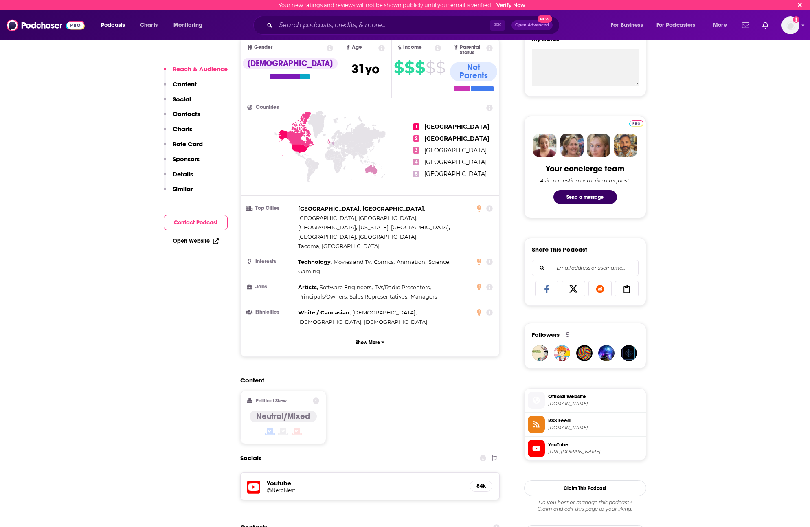
scroll to position [309, 0]
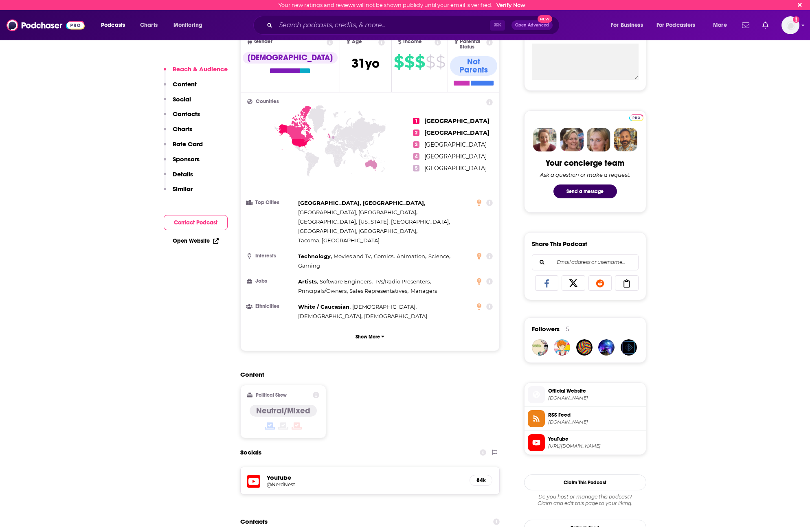
click at [588, 450] on span "YouTube https://www.youtube.com/@NerdNest" at bounding box center [594, 442] width 98 height 16
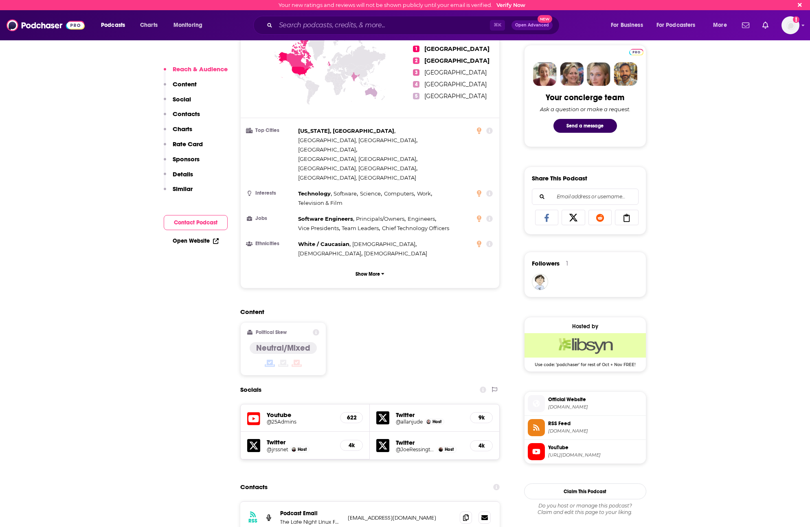
scroll to position [418, 0]
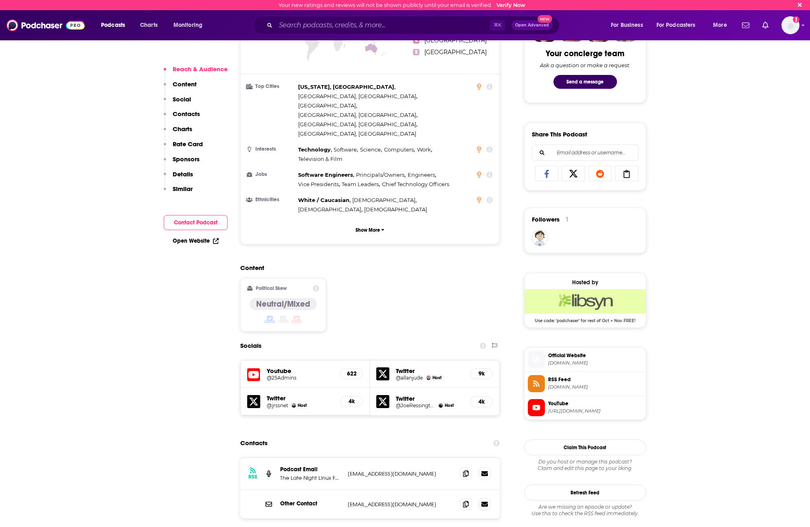
click at [591, 409] on span "[URL][DOMAIN_NAME]" at bounding box center [595, 411] width 95 height 6
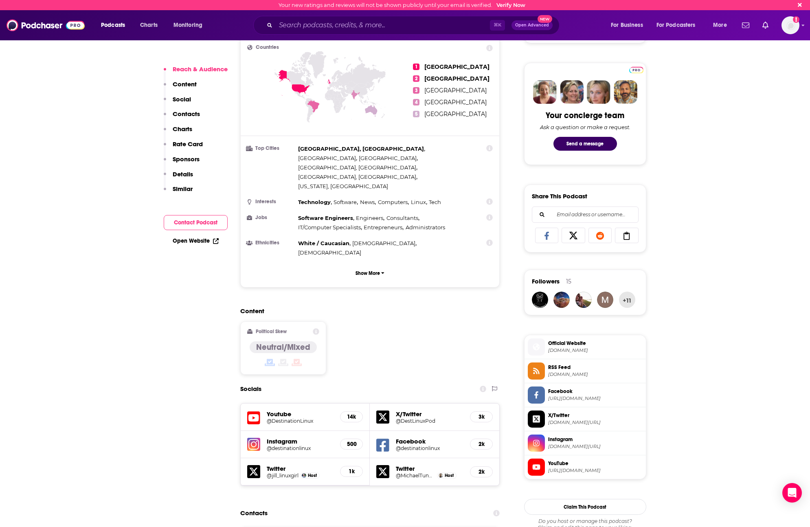
scroll to position [379, 0]
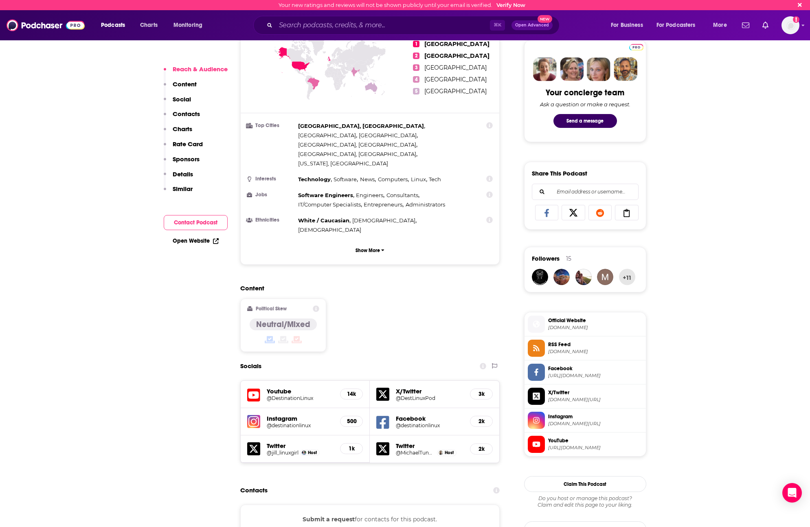
click at [553, 443] on span "YouTube" at bounding box center [595, 440] width 95 height 7
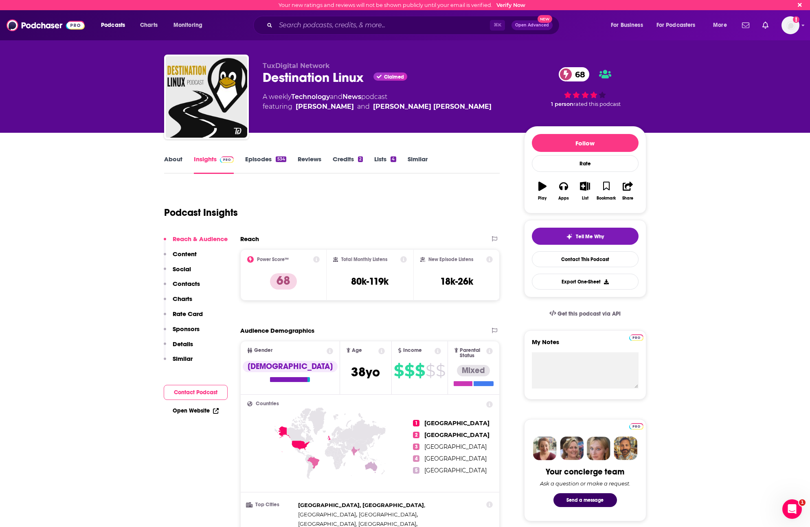
click at [385, 32] on div "⌘ K Open Advanced New" at bounding box center [406, 25] width 306 height 19
click at [379, 25] on input "Search podcasts, credits, & more..." at bounding box center [383, 25] width 214 height 13
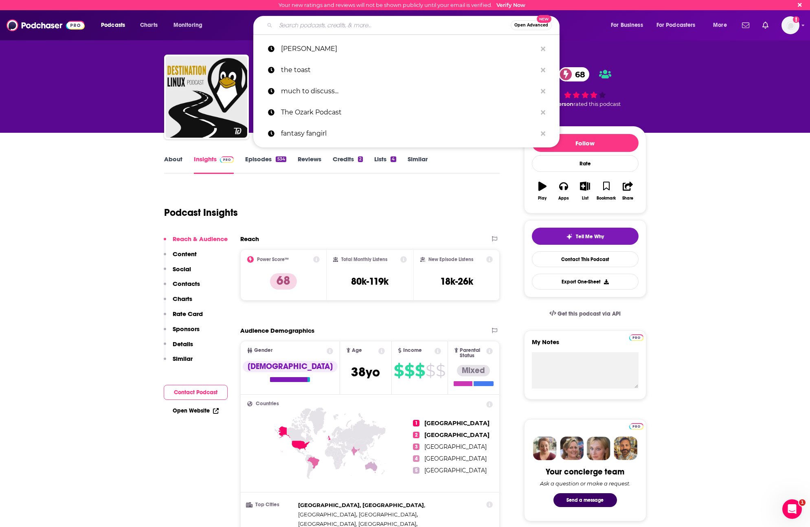
paste input "Wine for Normal People"
type input "Wine for Normal People"
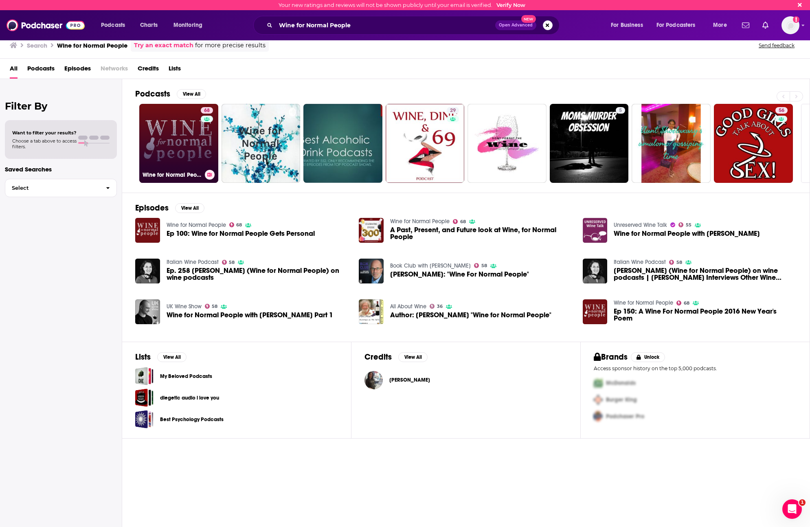
click at [172, 169] on link "68 Wine for Normal People" at bounding box center [178, 143] width 79 height 79
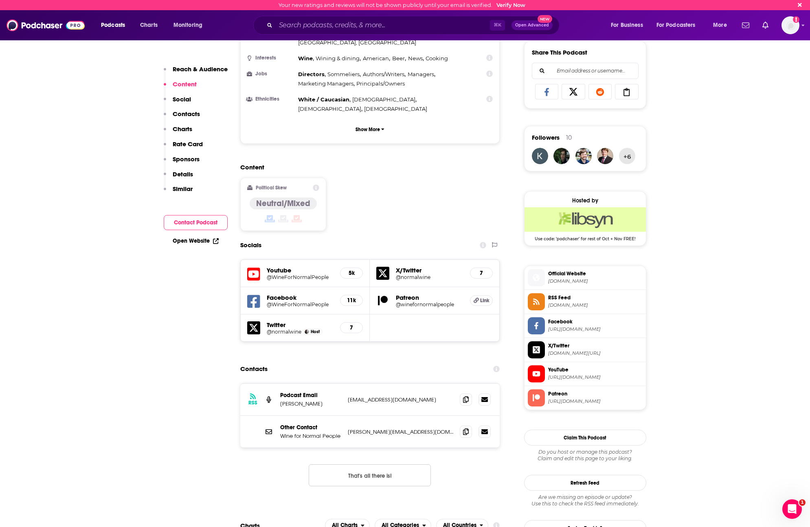
scroll to position [550, 0]
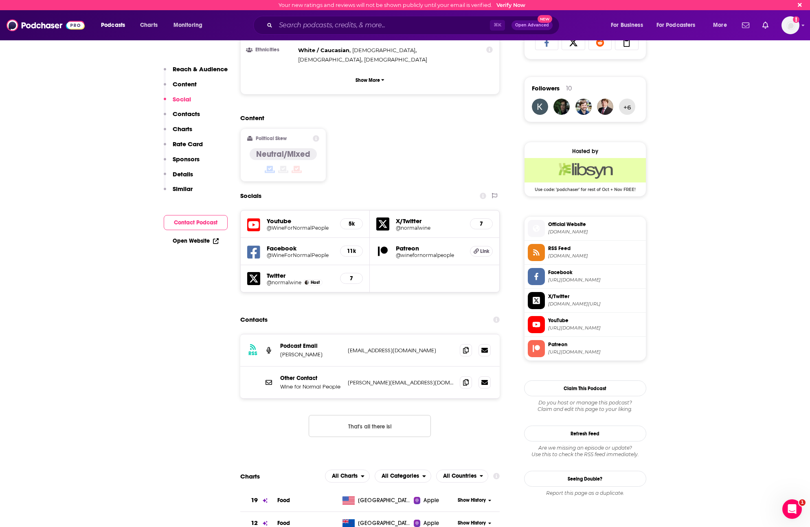
click at [591, 338] on li "Patreon [URL][DOMAIN_NAME]" at bounding box center [585, 349] width 121 height 24
click at [587, 323] on span "YouTube" at bounding box center [595, 320] width 95 height 7
click at [398, 21] on input "Search podcasts, credits, & more..." at bounding box center [383, 25] width 214 height 13
paste input "The Brülosophy Podcast"
type input "The Brülosophy Podcast"
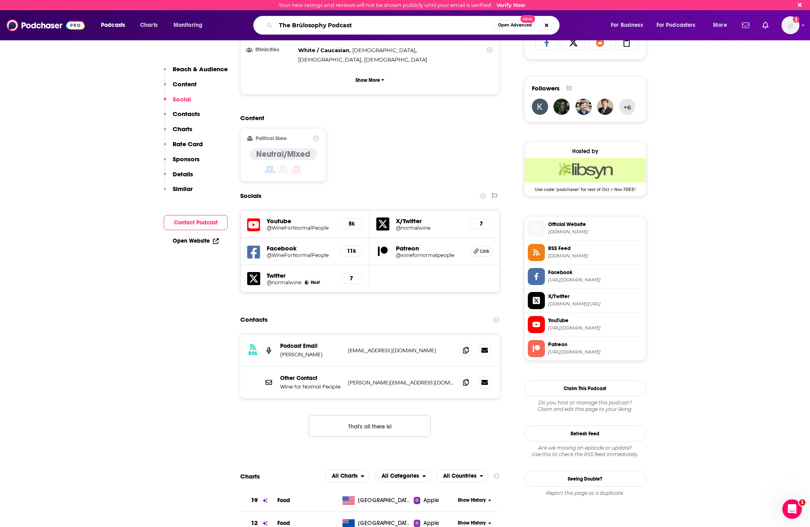
click at [397, 25] on input "The Brülosophy Podcast" at bounding box center [385, 25] width 219 height 13
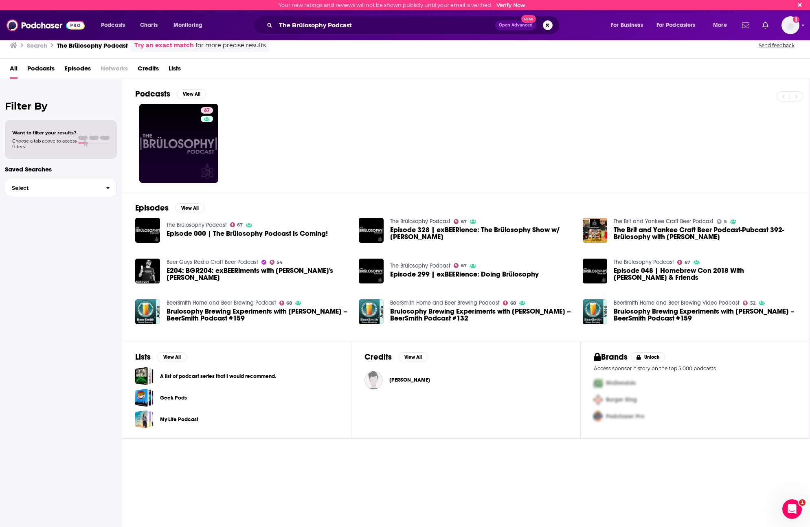
click at [195, 134] on link "67" at bounding box center [178, 143] width 79 height 79
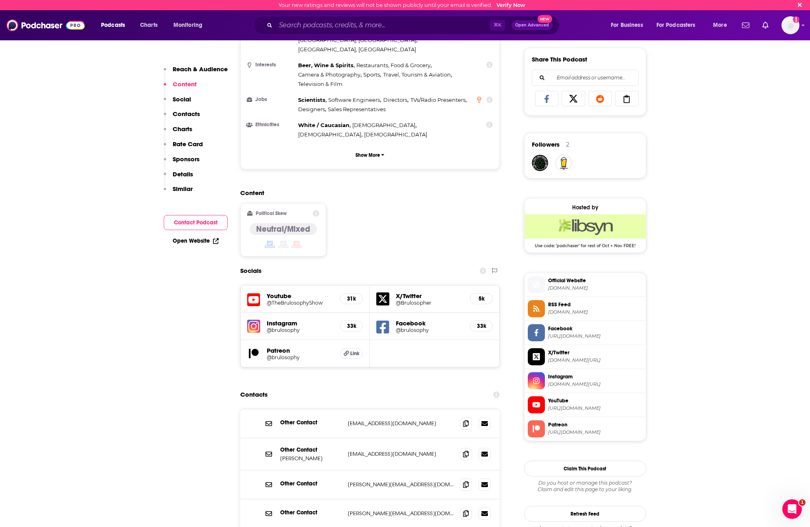
scroll to position [543, 0]
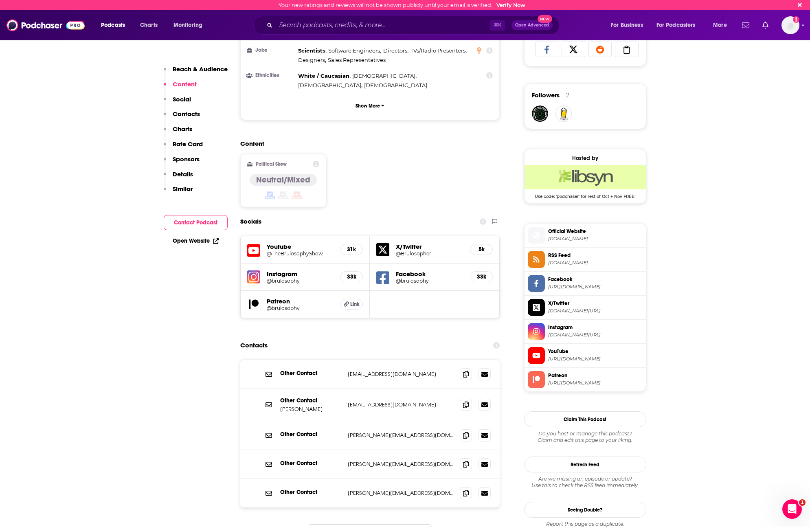
click at [607, 354] on span "YouTube" at bounding box center [595, 351] width 95 height 7
click at [364, 27] on input "Search podcasts, credits, & more..." at bounding box center [383, 25] width 214 height 13
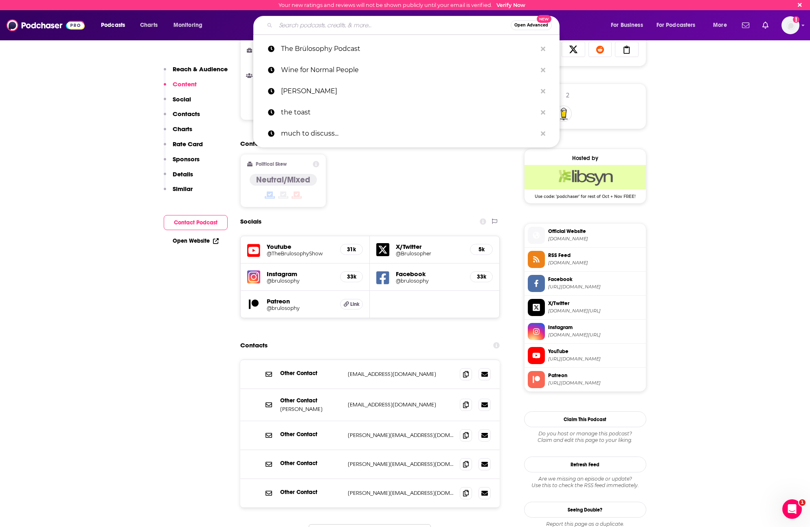
paste input "Game Theory"
type input "Game Theory"
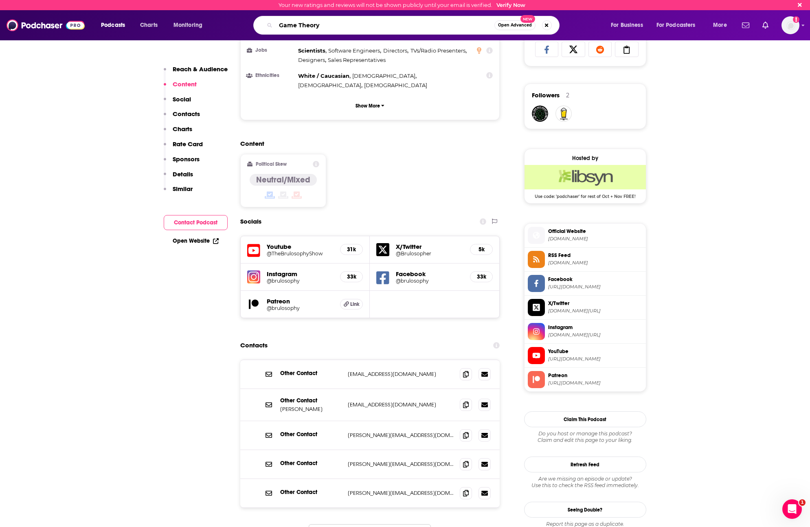
click at [342, 29] on input "Game Theory" at bounding box center [385, 25] width 219 height 13
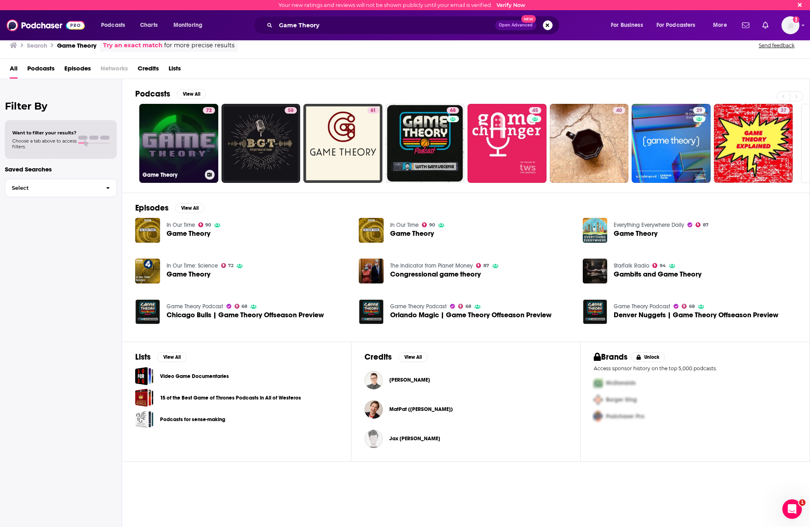
click at [182, 146] on link "72 Game Theory" at bounding box center [178, 143] width 79 height 79
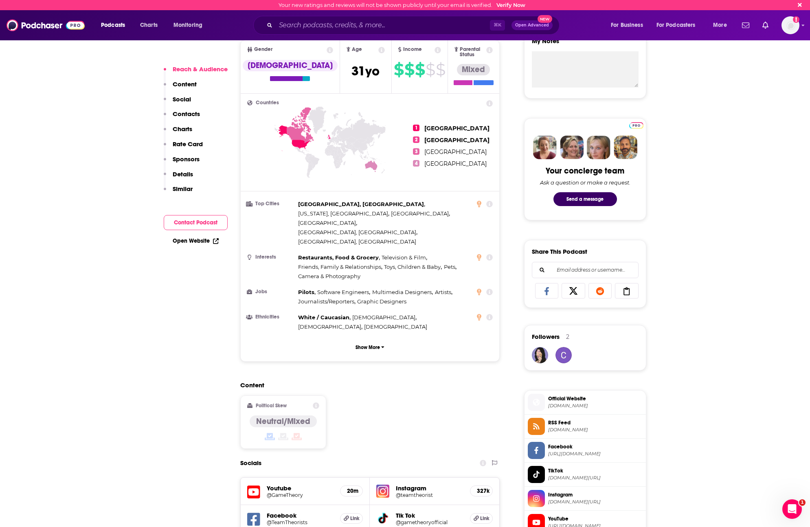
scroll to position [302, 0]
